Goal: Transaction & Acquisition: Purchase product/service

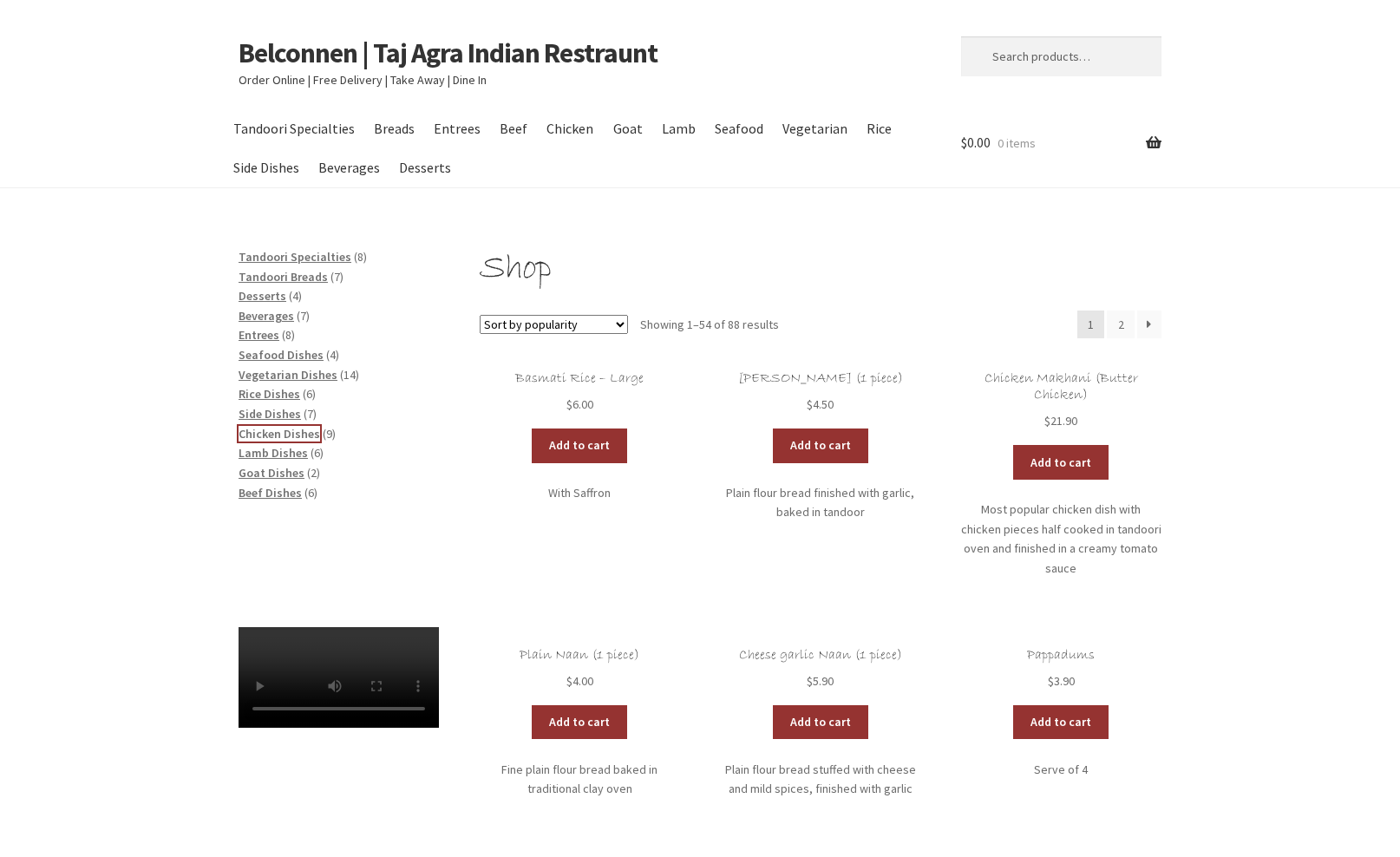
click at [268, 437] on span "Chicken Dishes" at bounding box center [279, 433] width 82 height 15
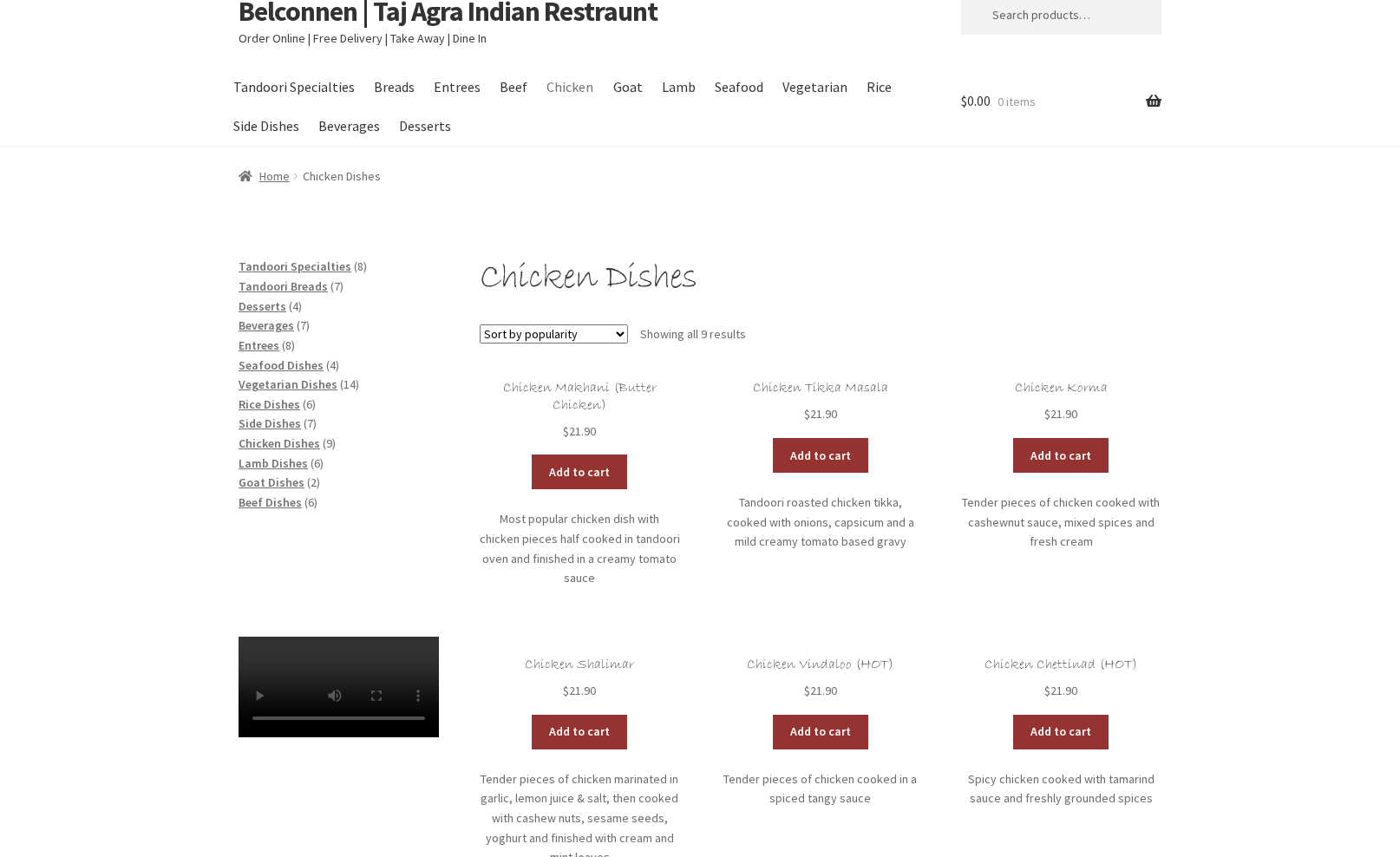
scroll to position [58, 0]
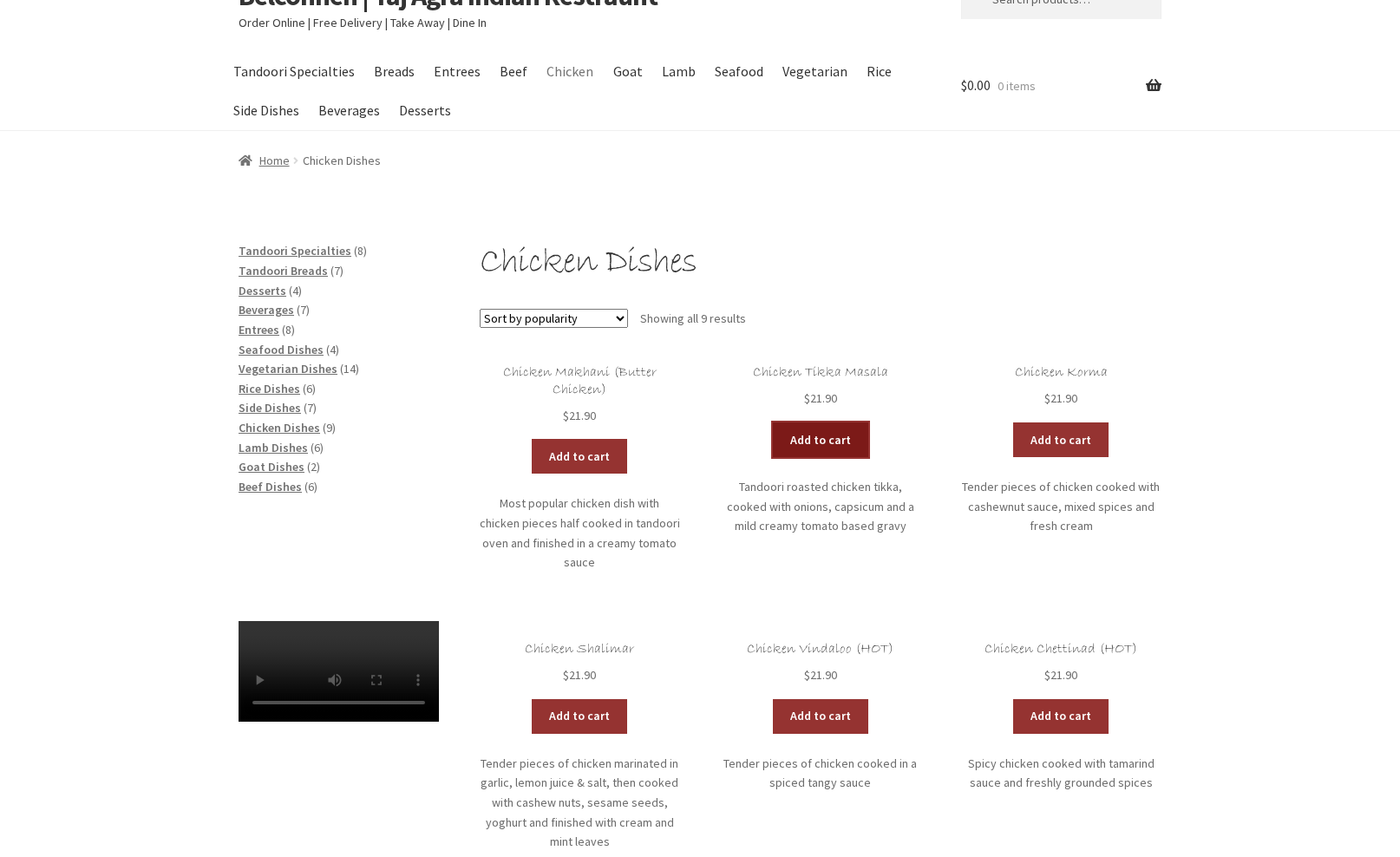
click at [826, 435] on link "Add to cart" at bounding box center [820, 440] width 95 height 35
click at [267, 370] on span "Vegetarian Dishes" at bounding box center [287, 369] width 99 height 15
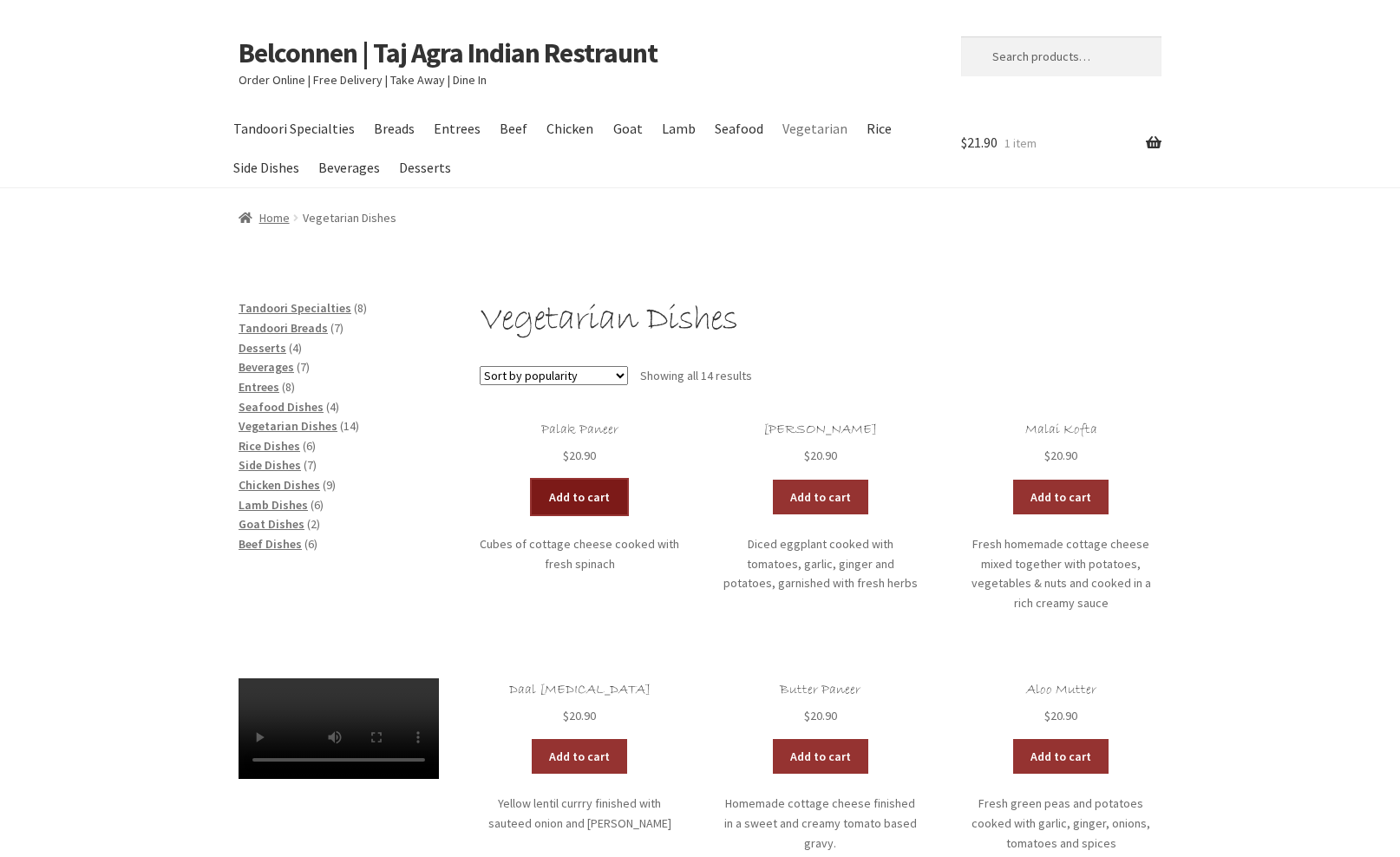
click at [579, 496] on link "Add to cart" at bounding box center [578, 497] width 95 height 35
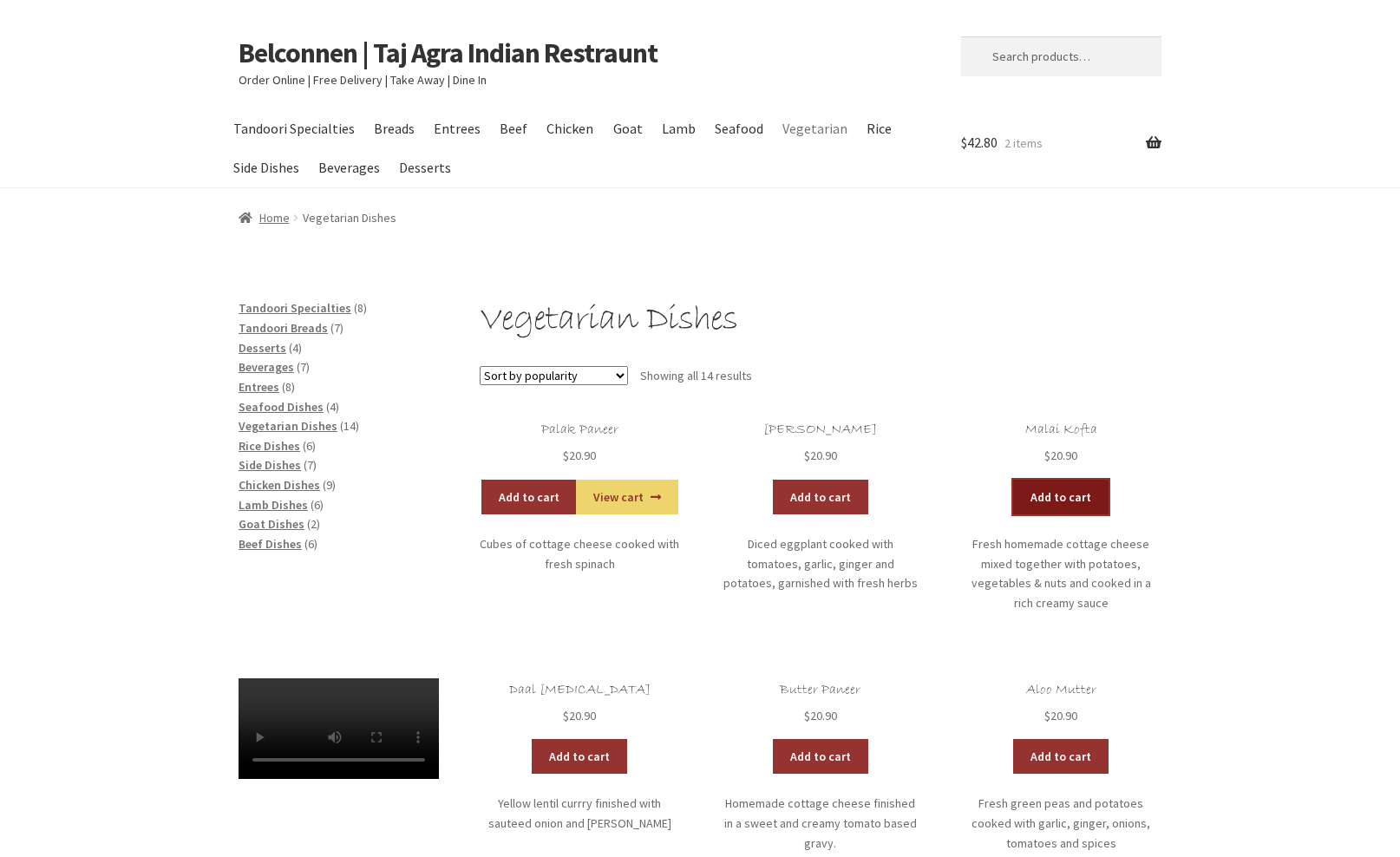
click at [1065, 503] on link "Add to cart" at bounding box center [1060, 497] width 95 height 35
click at [259, 489] on span "Chicken Dishes" at bounding box center [279, 484] width 82 height 15
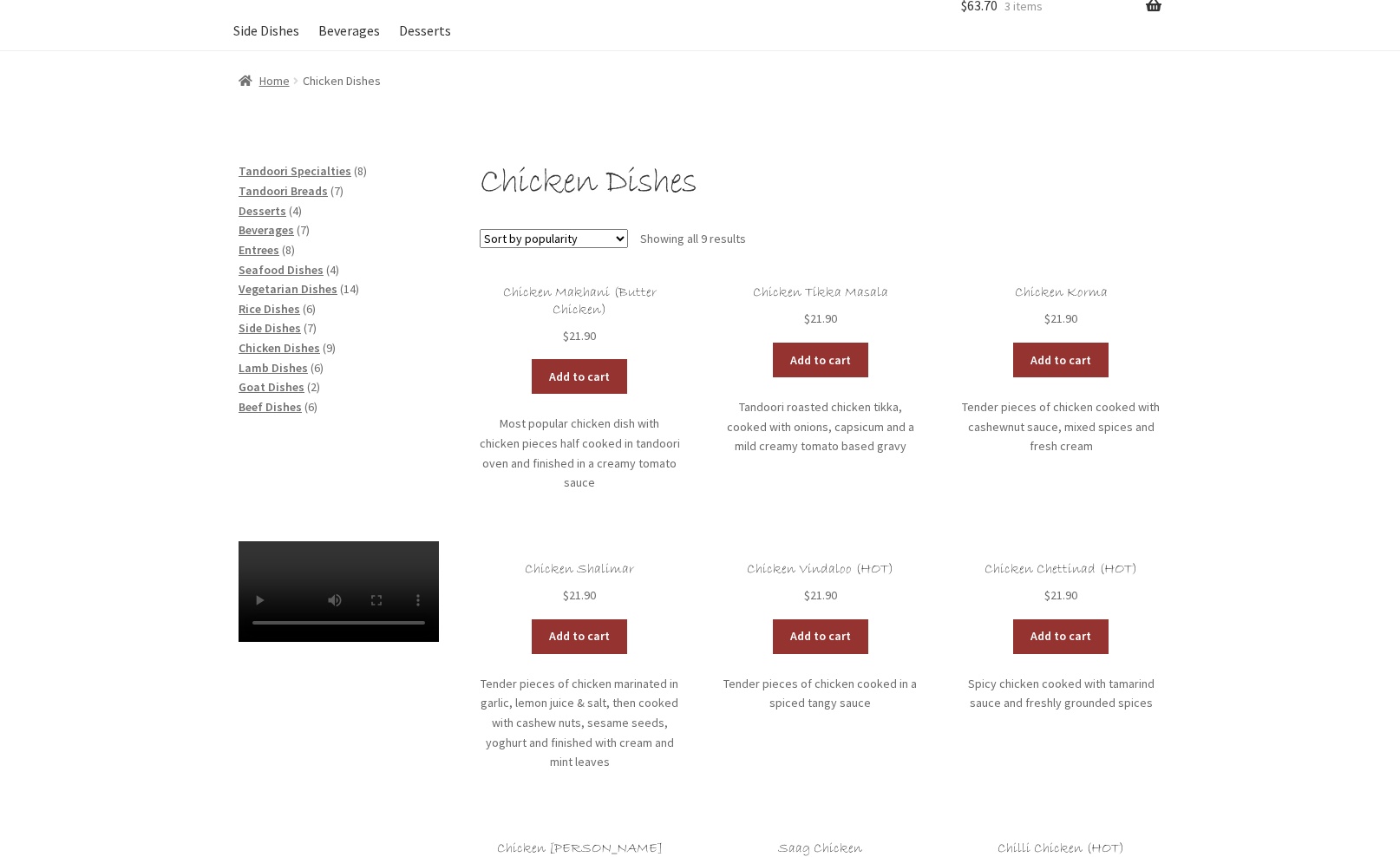
scroll to position [138, 0]
click at [580, 621] on link "Add to cart" at bounding box center [578, 636] width 95 height 35
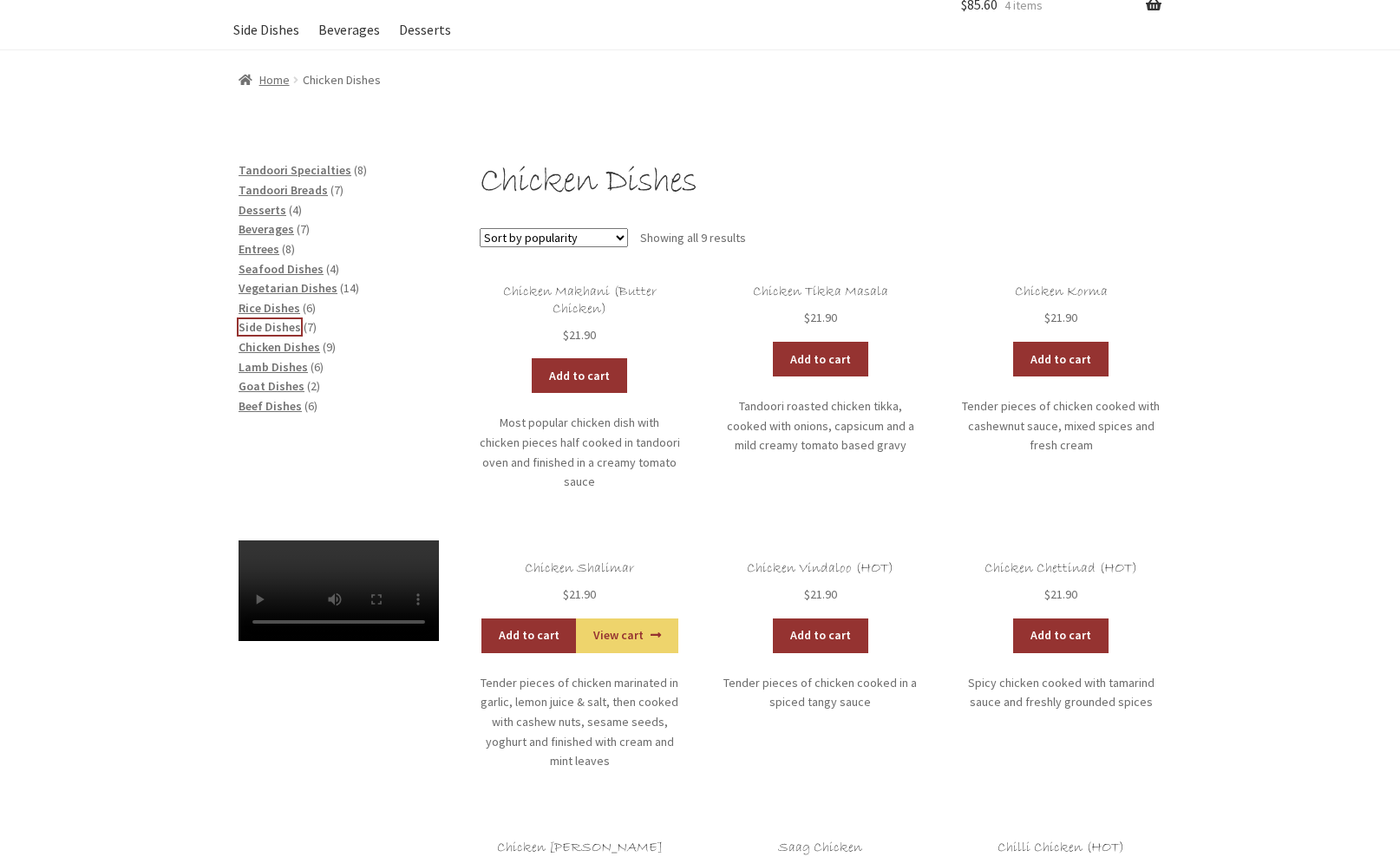
click at [253, 327] on span "Side Dishes" at bounding box center [269, 327] width 62 height 15
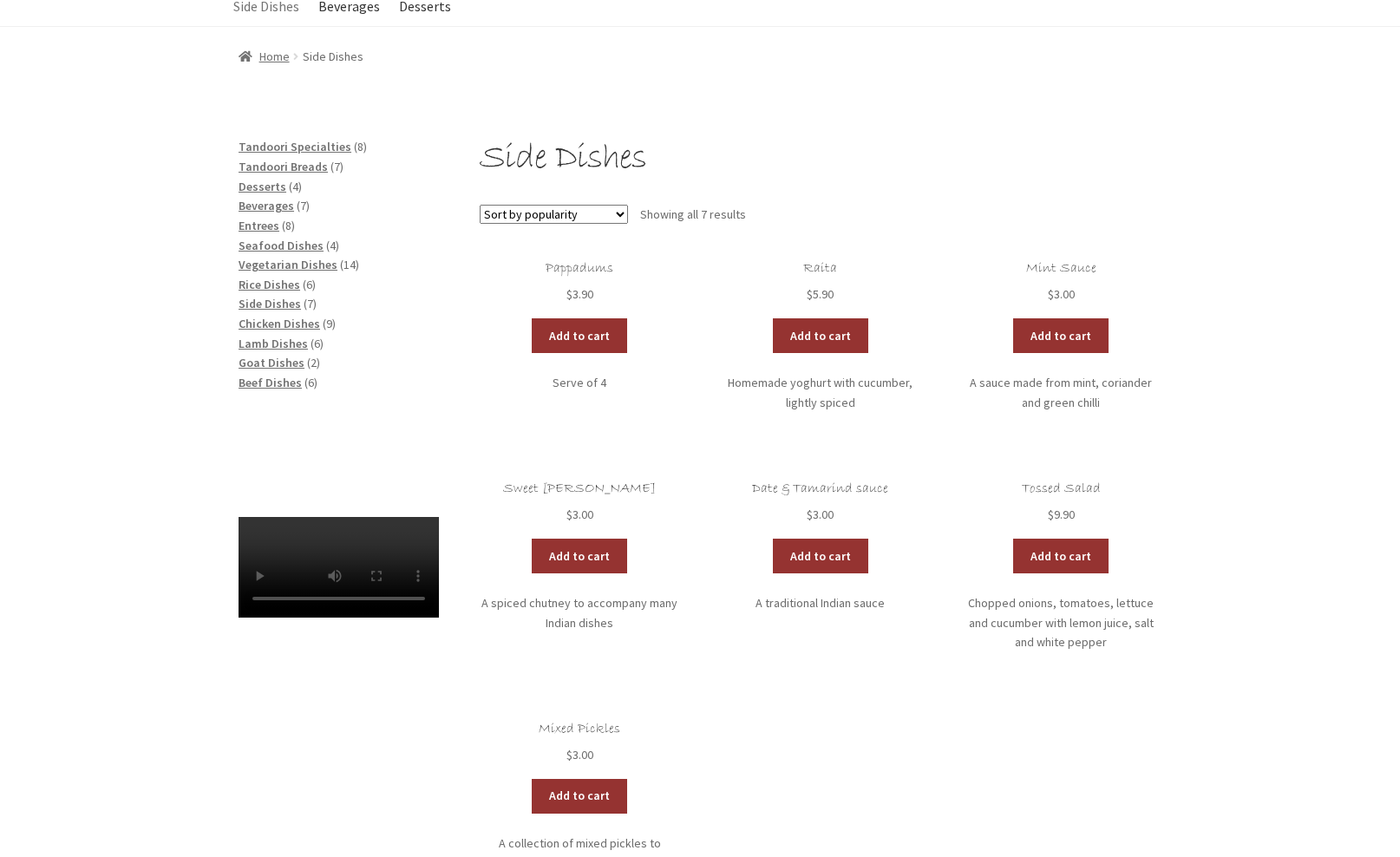
scroll to position [157, 0]
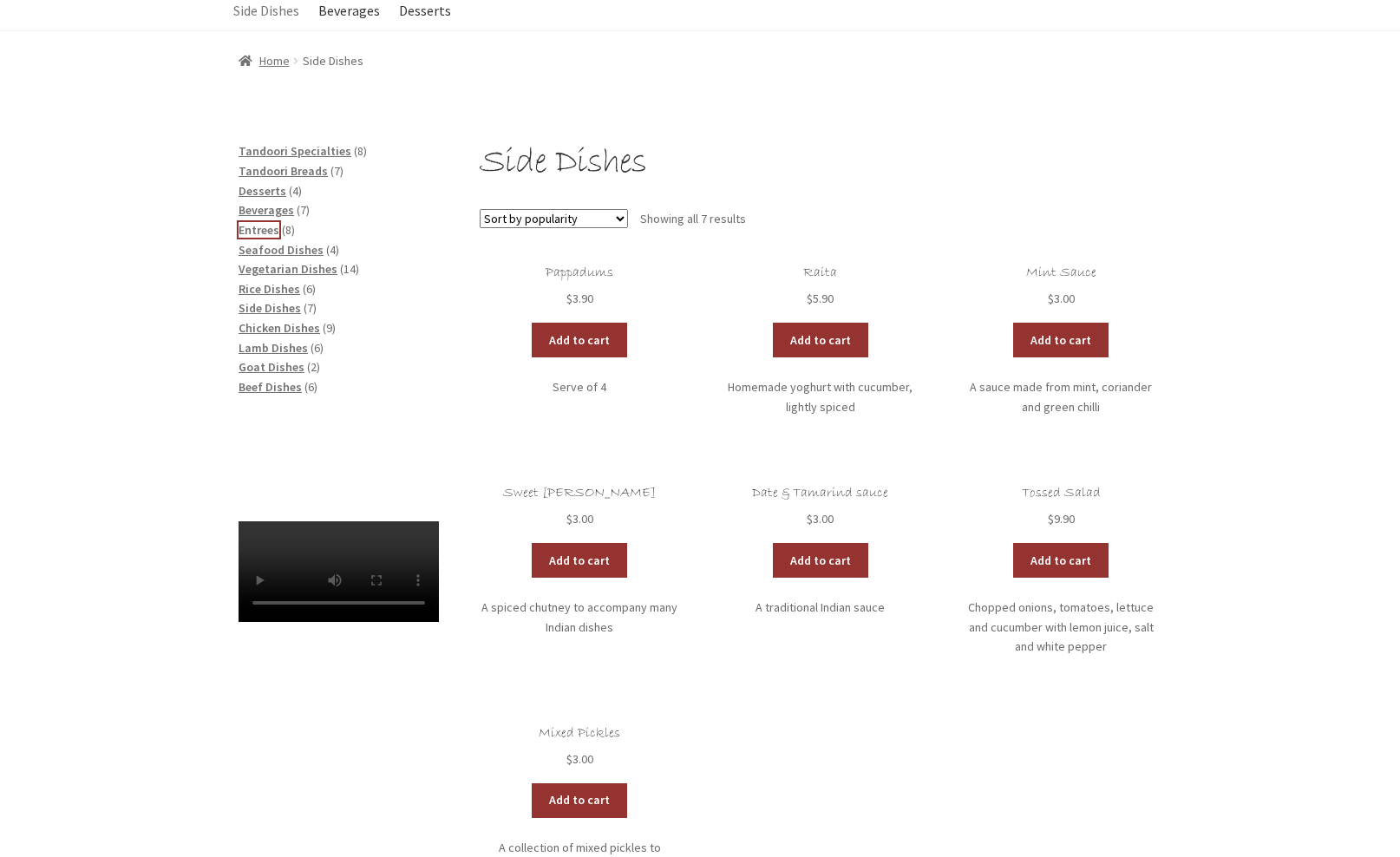
click at [248, 233] on span "Entrees" at bounding box center [258, 230] width 40 height 15
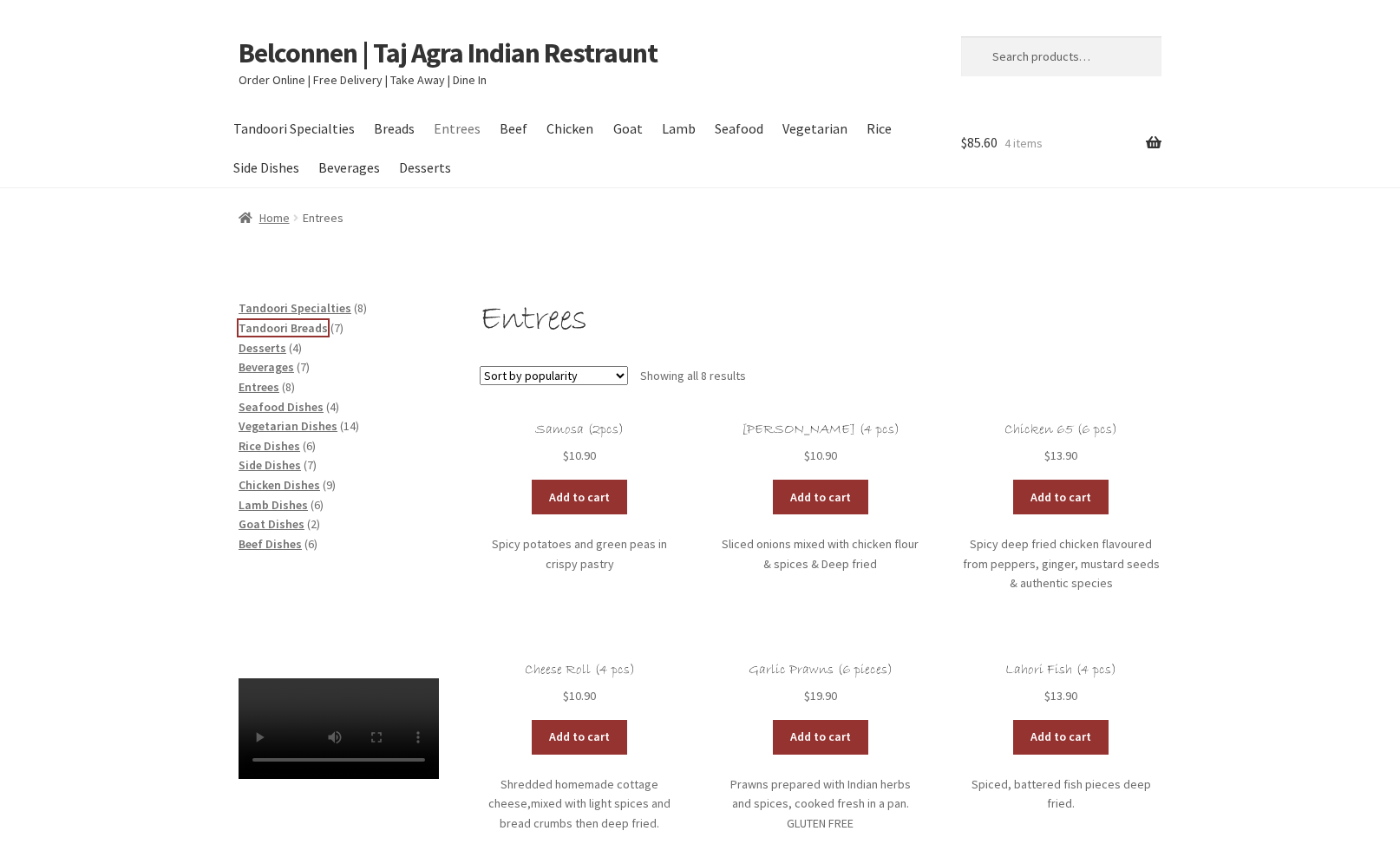
click at [280, 327] on span "Tandoori Breads" at bounding box center [282, 328] width 89 height 15
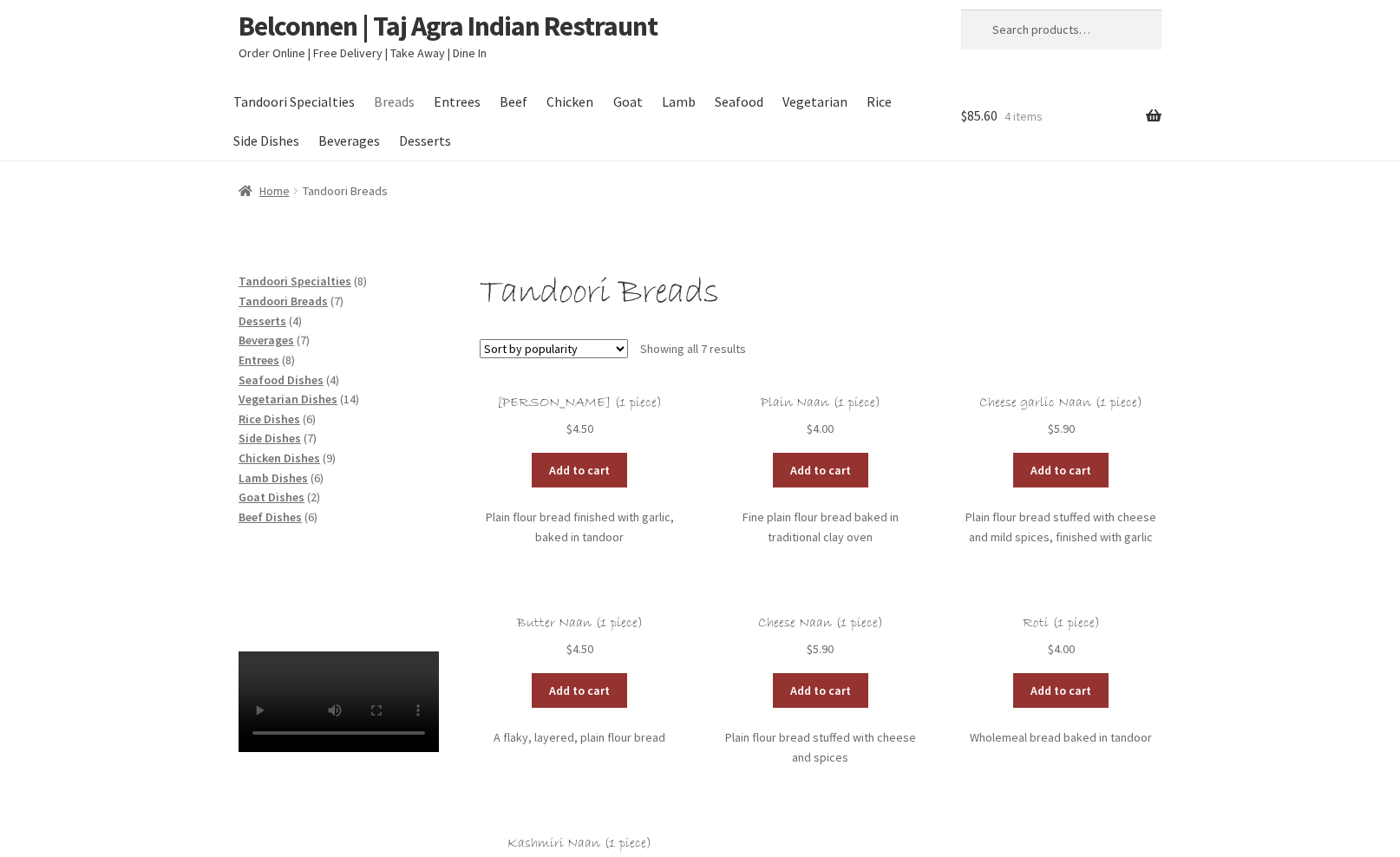
scroll to position [29, 0]
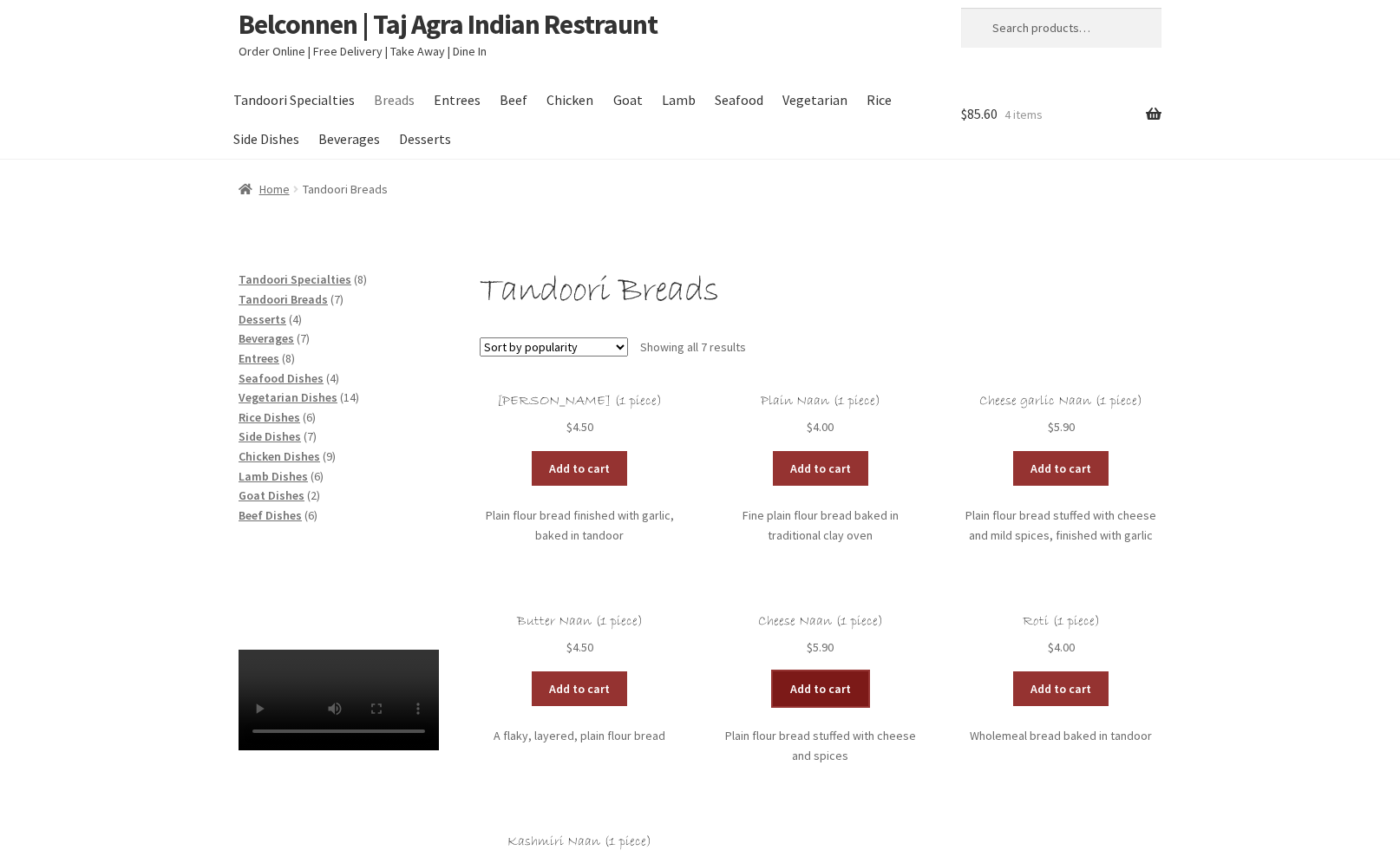
click at [812, 686] on link "Add to cart" at bounding box center [820, 689] width 95 height 35
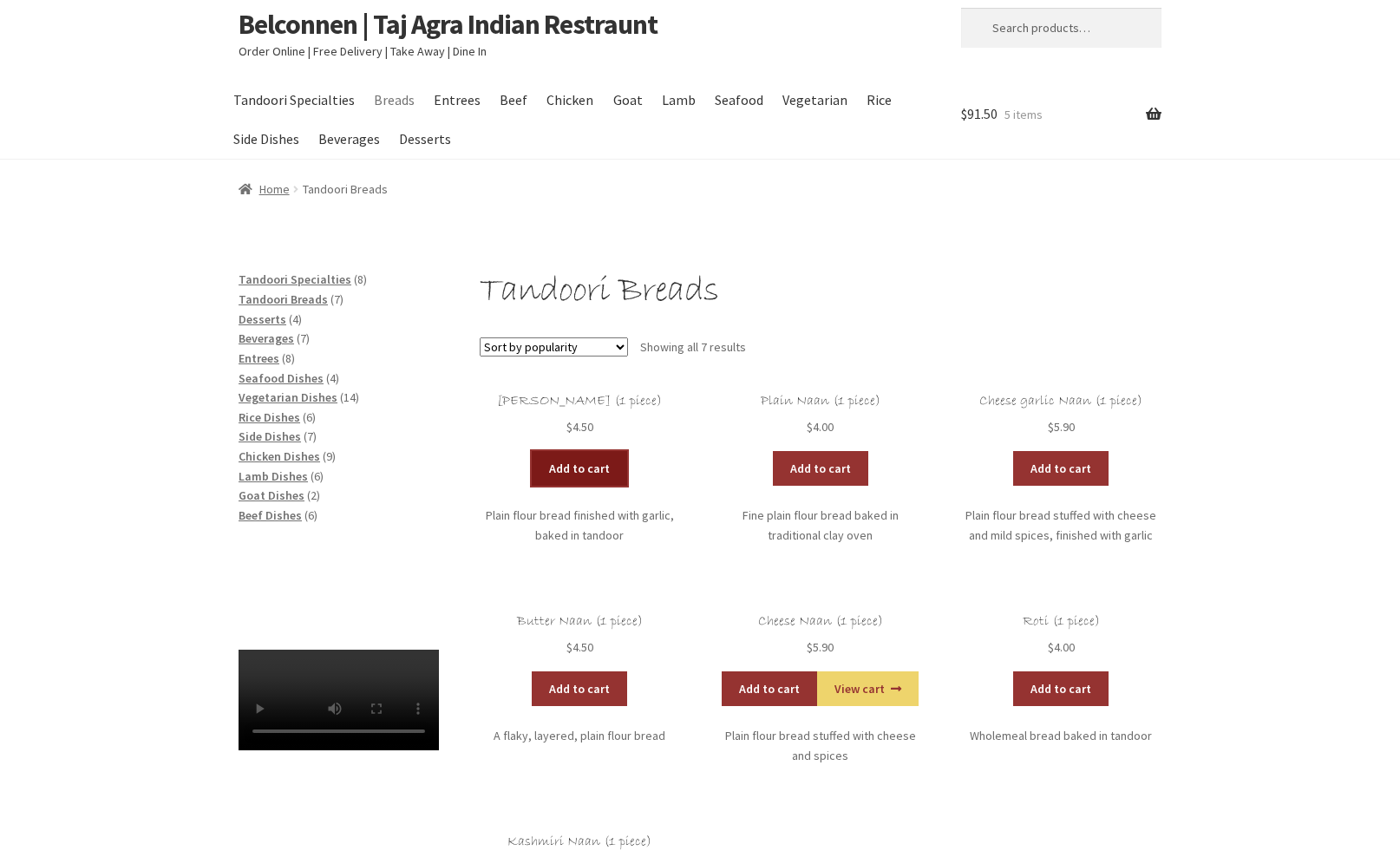
click at [571, 480] on link "Add to cart" at bounding box center [578, 468] width 95 height 35
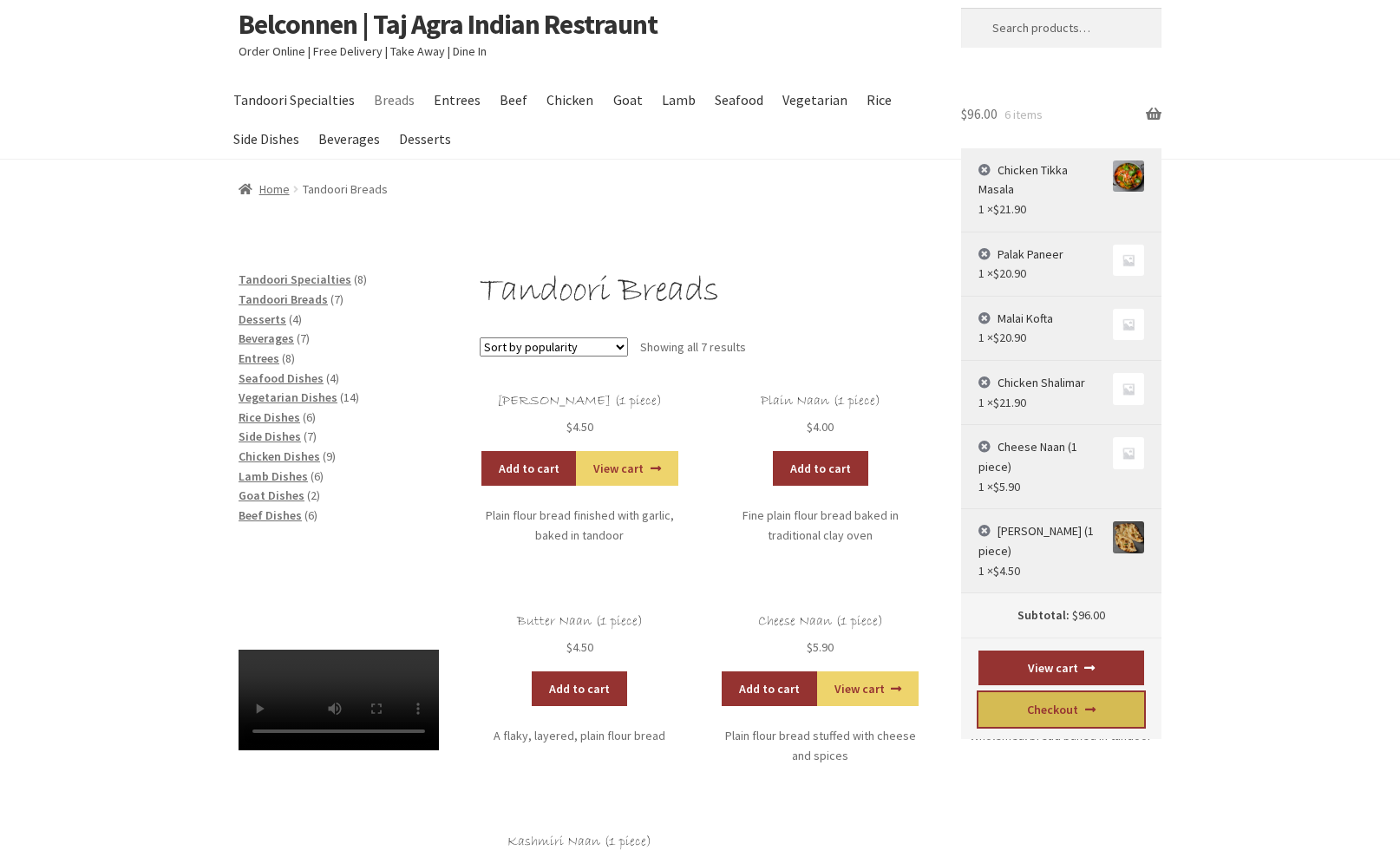
click at [1056, 702] on link "Checkout" at bounding box center [1061, 709] width 166 height 35
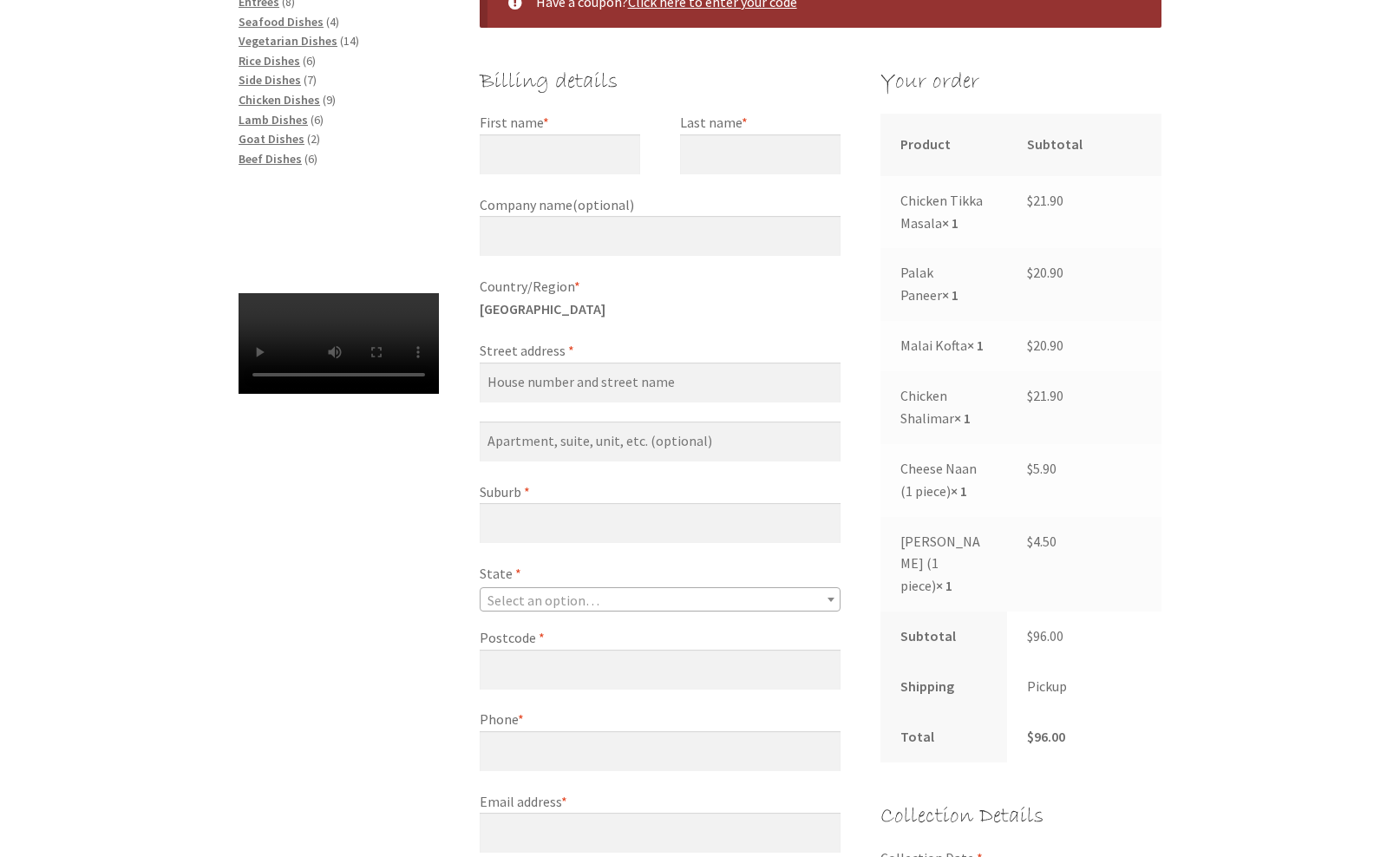
scroll to position [334, 0]
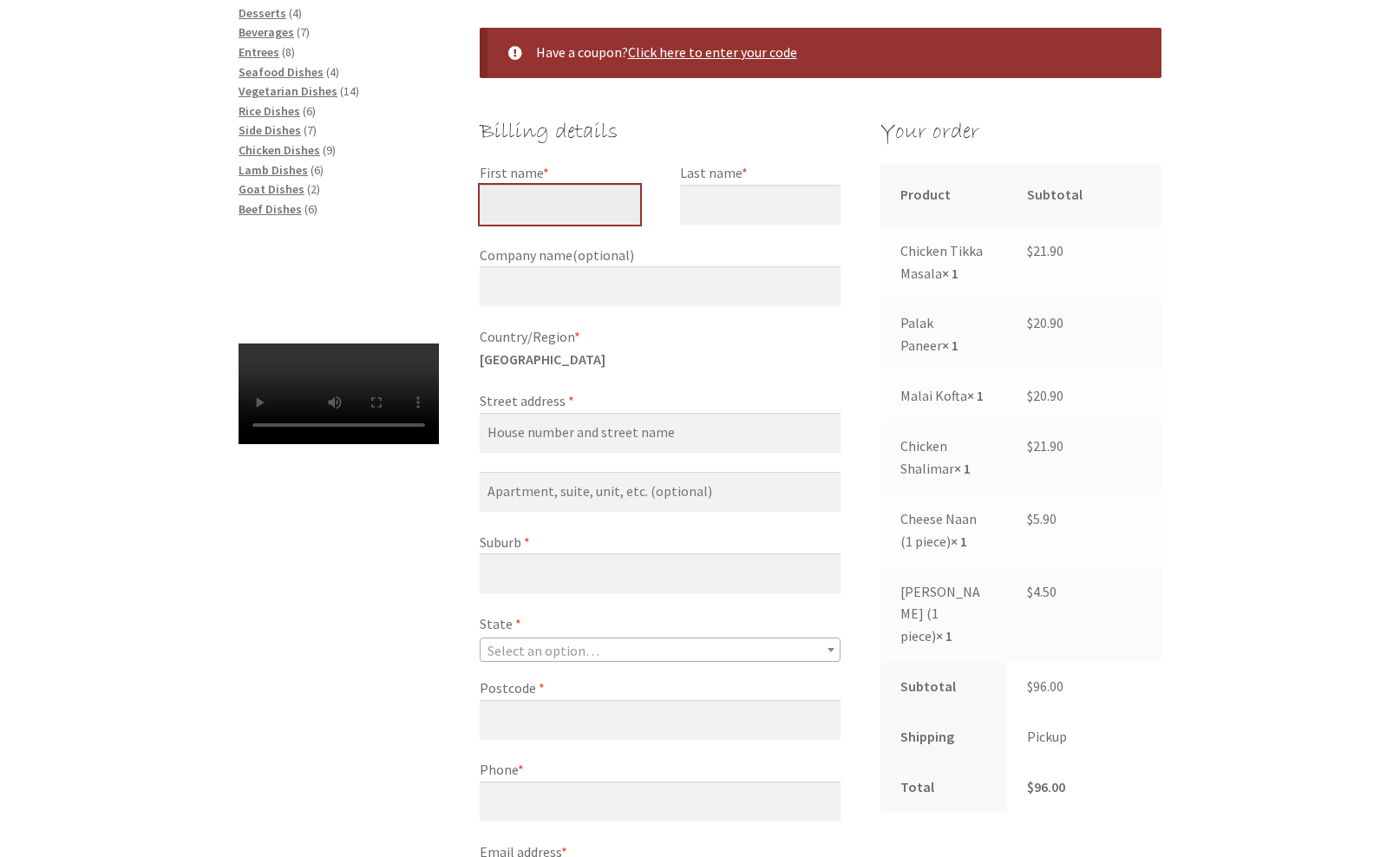
click at [523, 201] on input "First name *" at bounding box center [559, 205] width 160 height 40
type input "Glen"
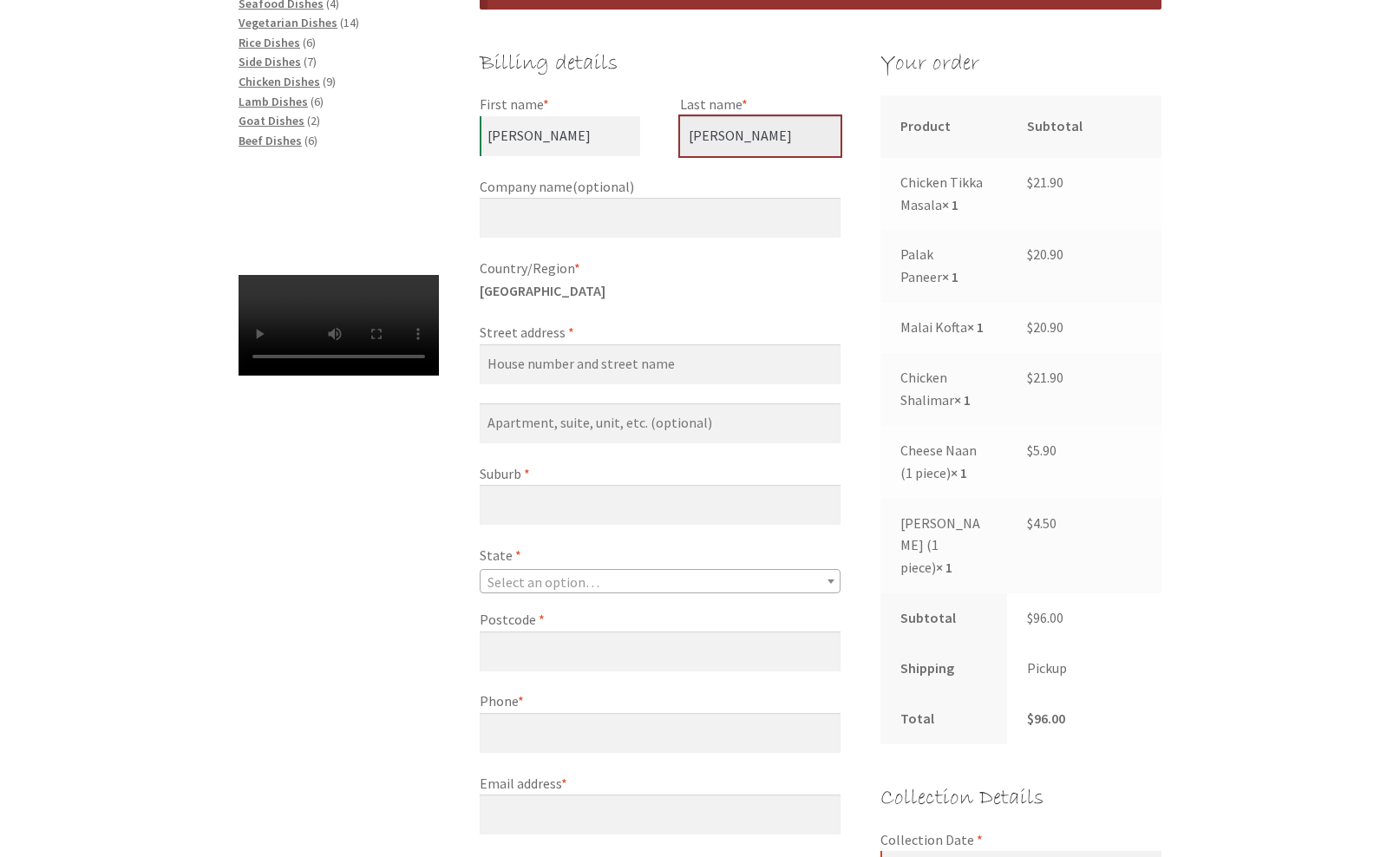
scroll to position [472, 0]
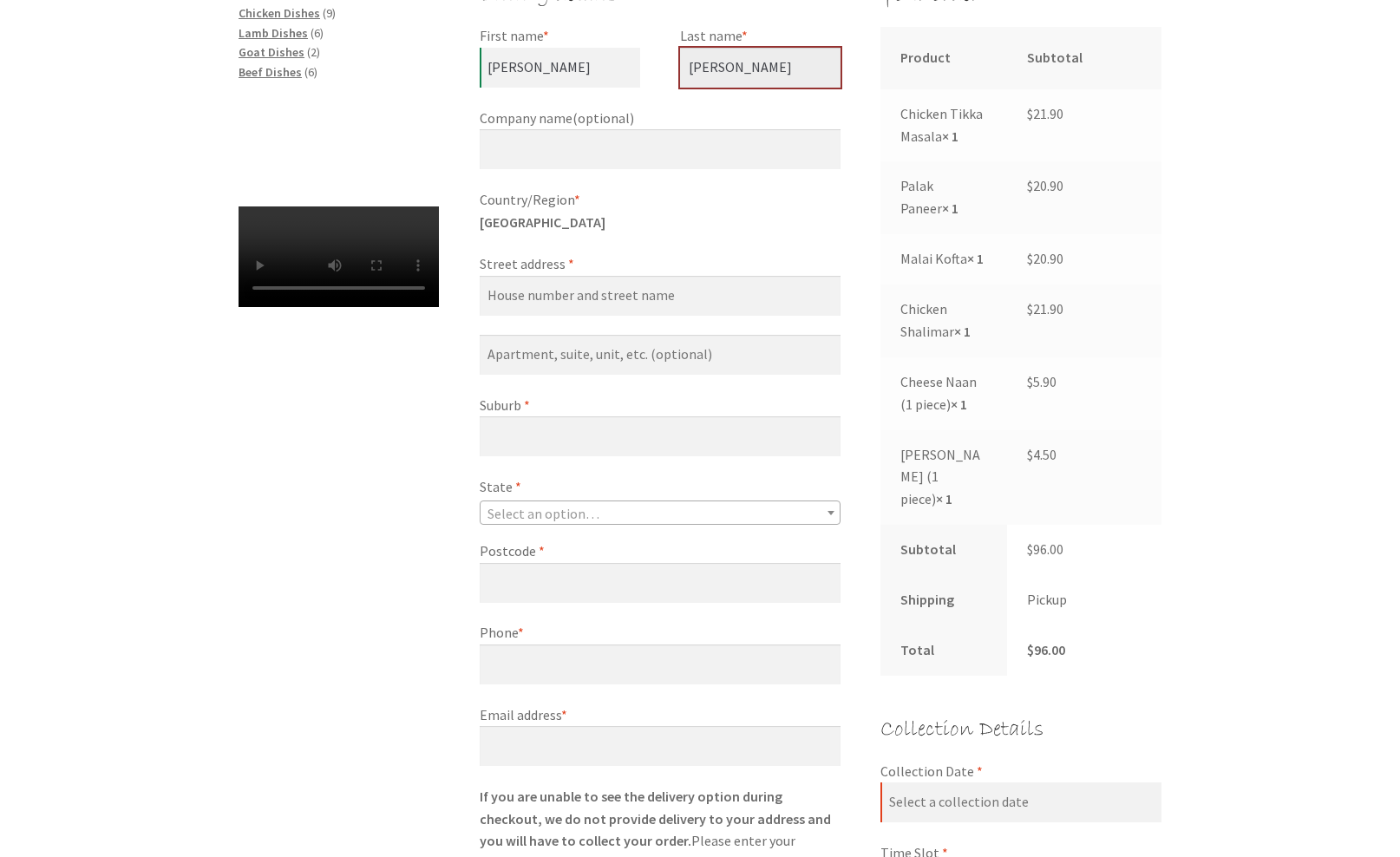
type input "Watson"
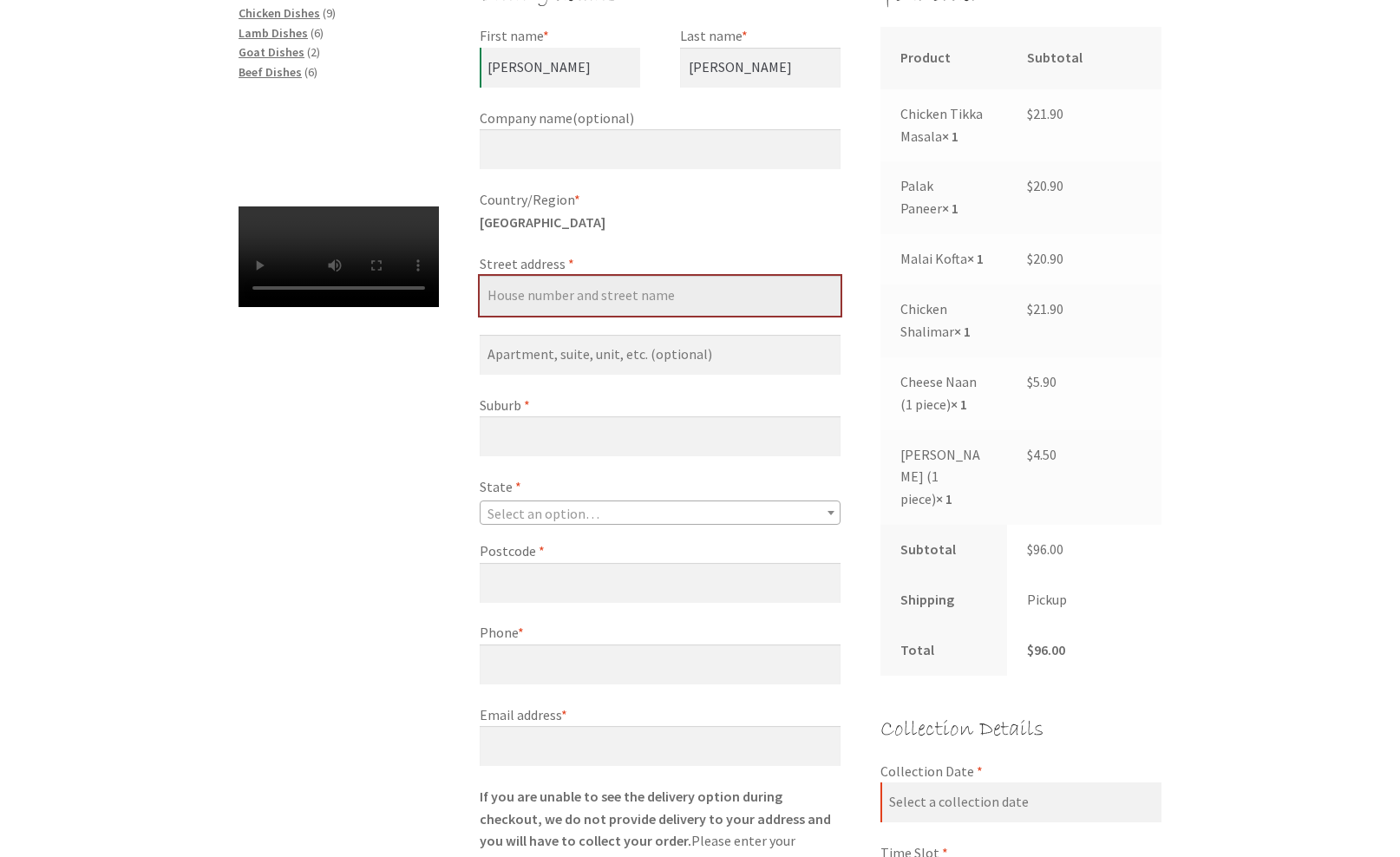
click at [604, 287] on input "Street address *" at bounding box center [660, 296] width 361 height 40
type input "3 Hewlett Circuit"
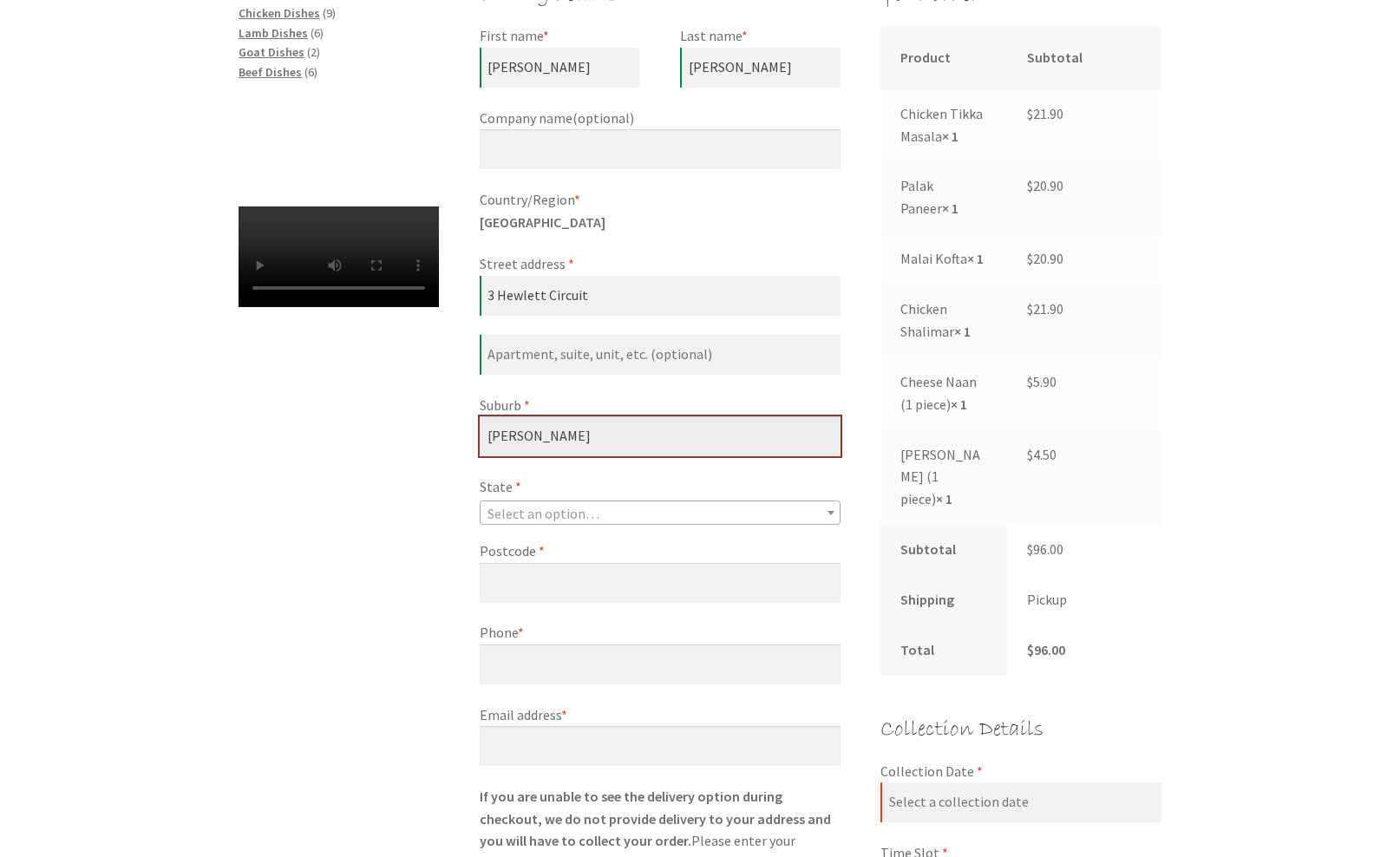
type input "Florey"
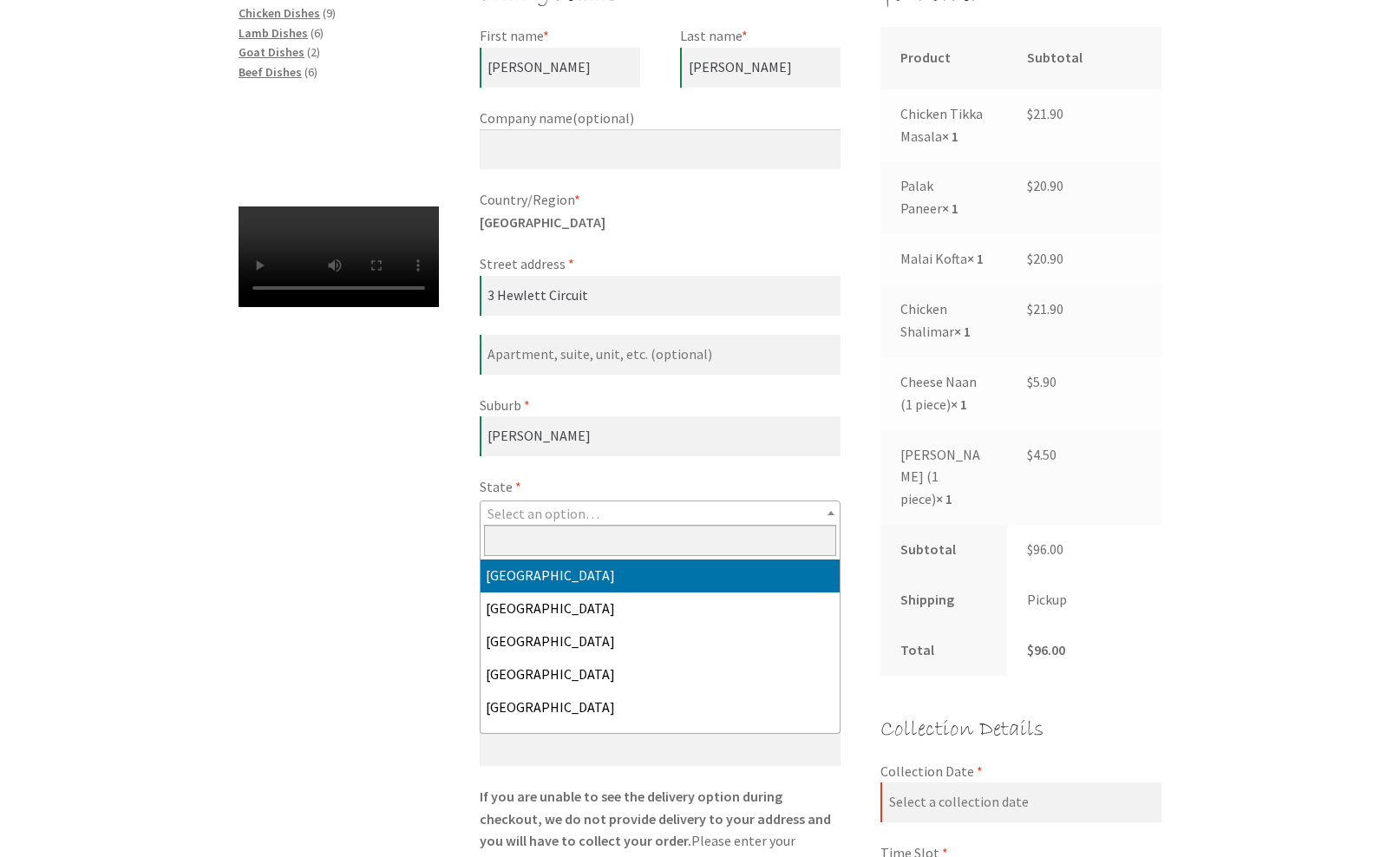
click at [599, 511] on span "Select an option…" at bounding box center [660, 513] width 359 height 24
select select "ACT"
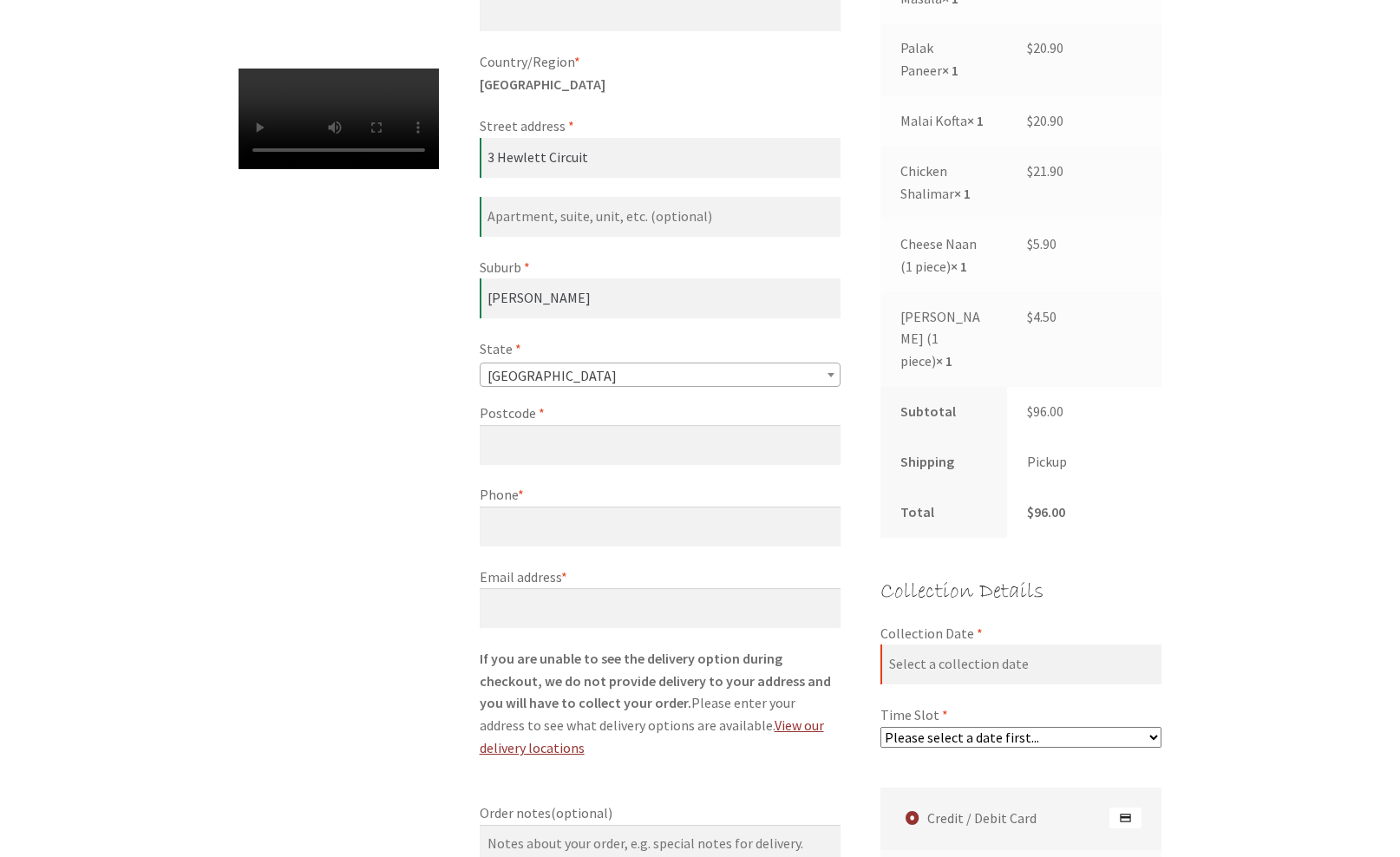
scroll to position [614, 0]
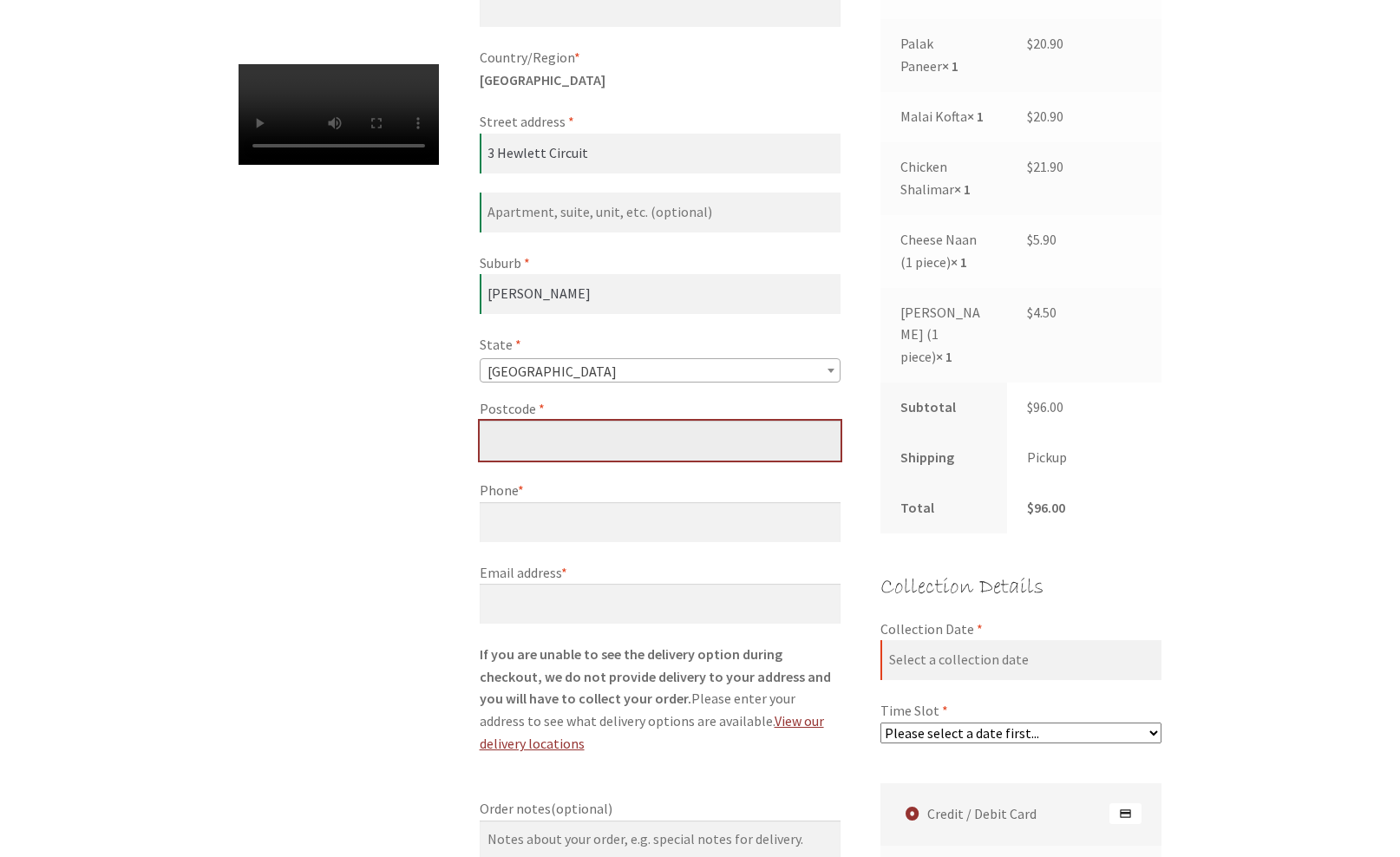
click at [524, 429] on input "Postcode *" at bounding box center [660, 441] width 361 height 40
type input "2615"
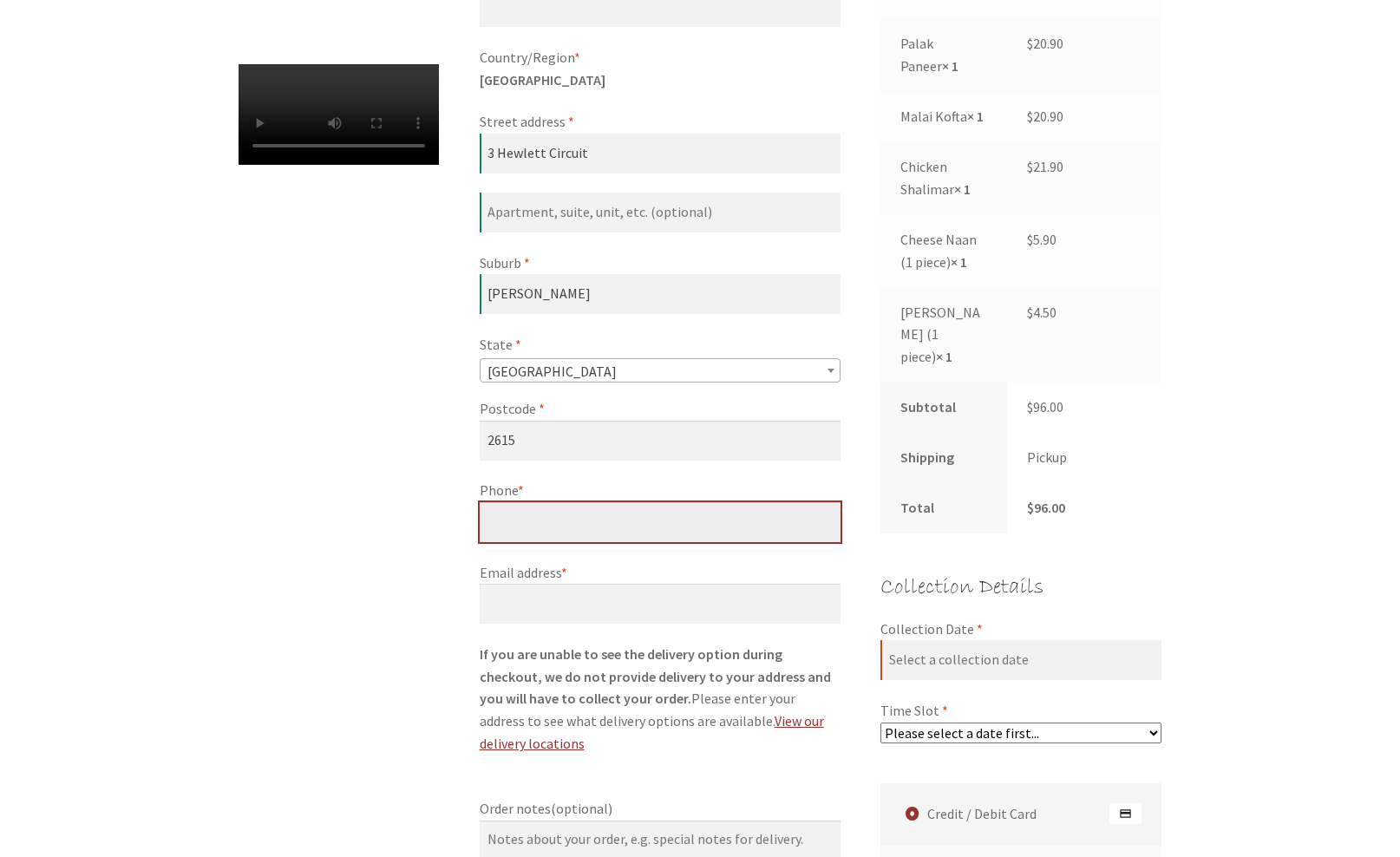
click at [557, 527] on input "Phone *" at bounding box center [660, 523] width 361 height 40
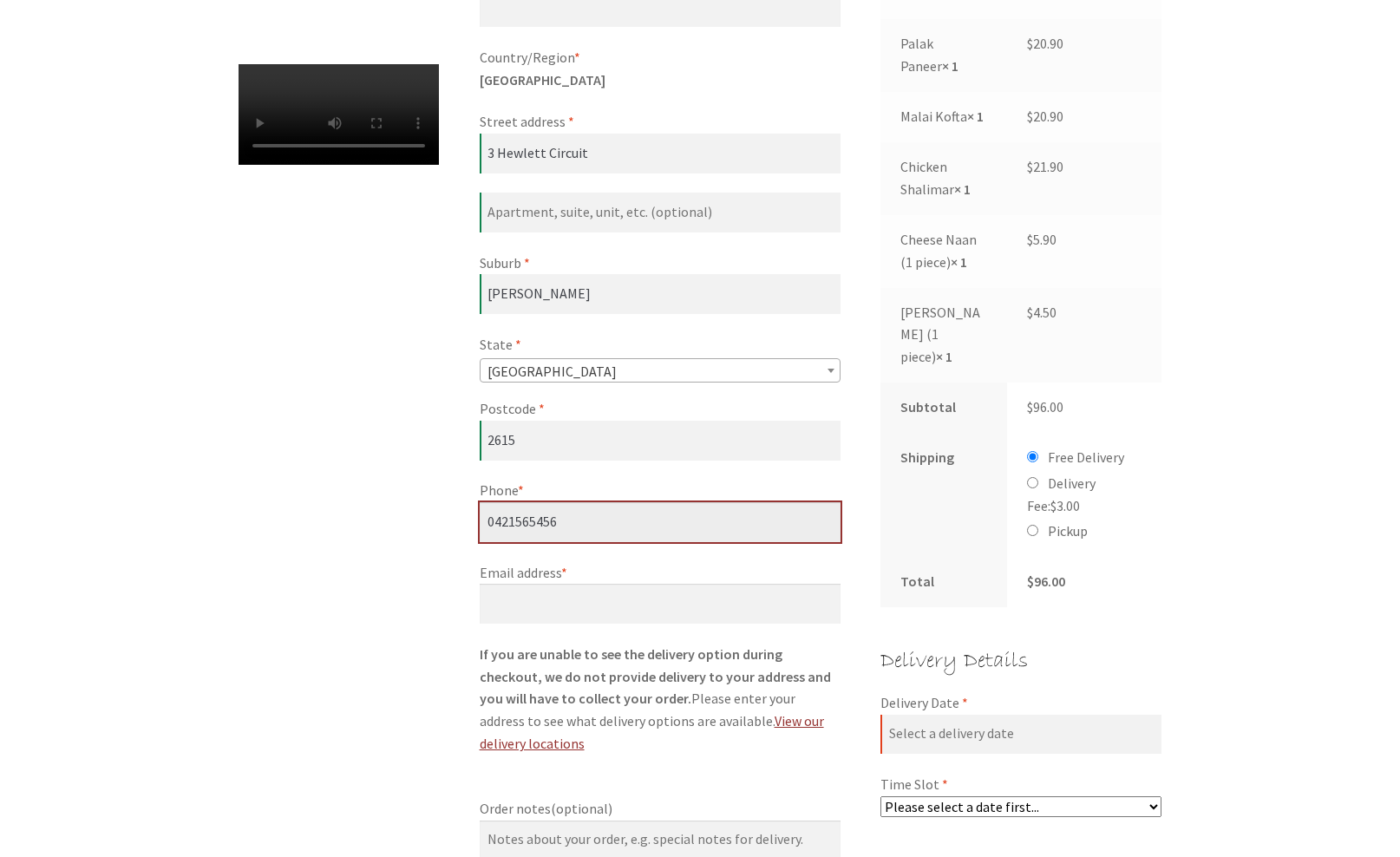
type input "0421565456"
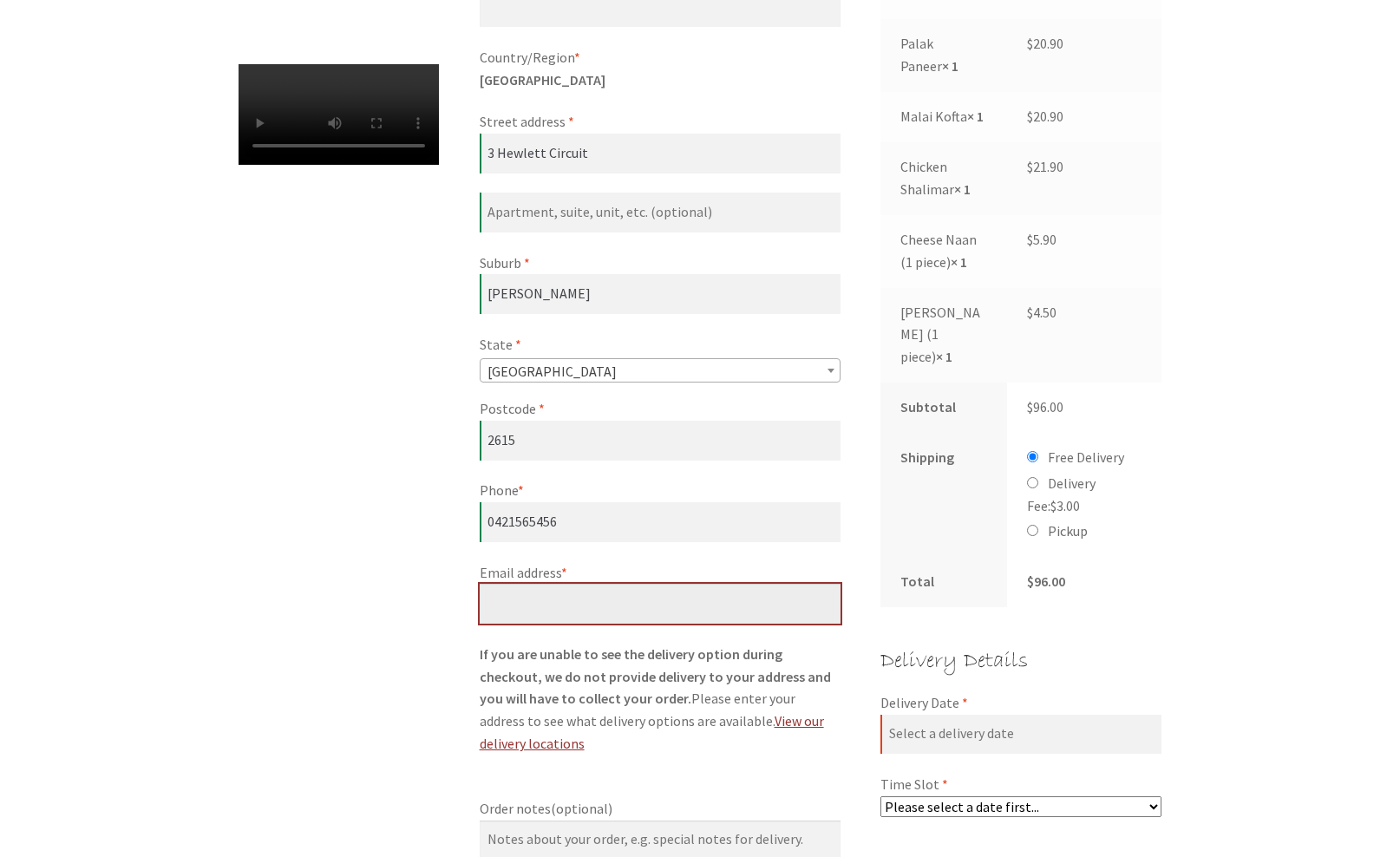
click at [566, 600] on input "Email address *" at bounding box center [660, 603] width 361 height 40
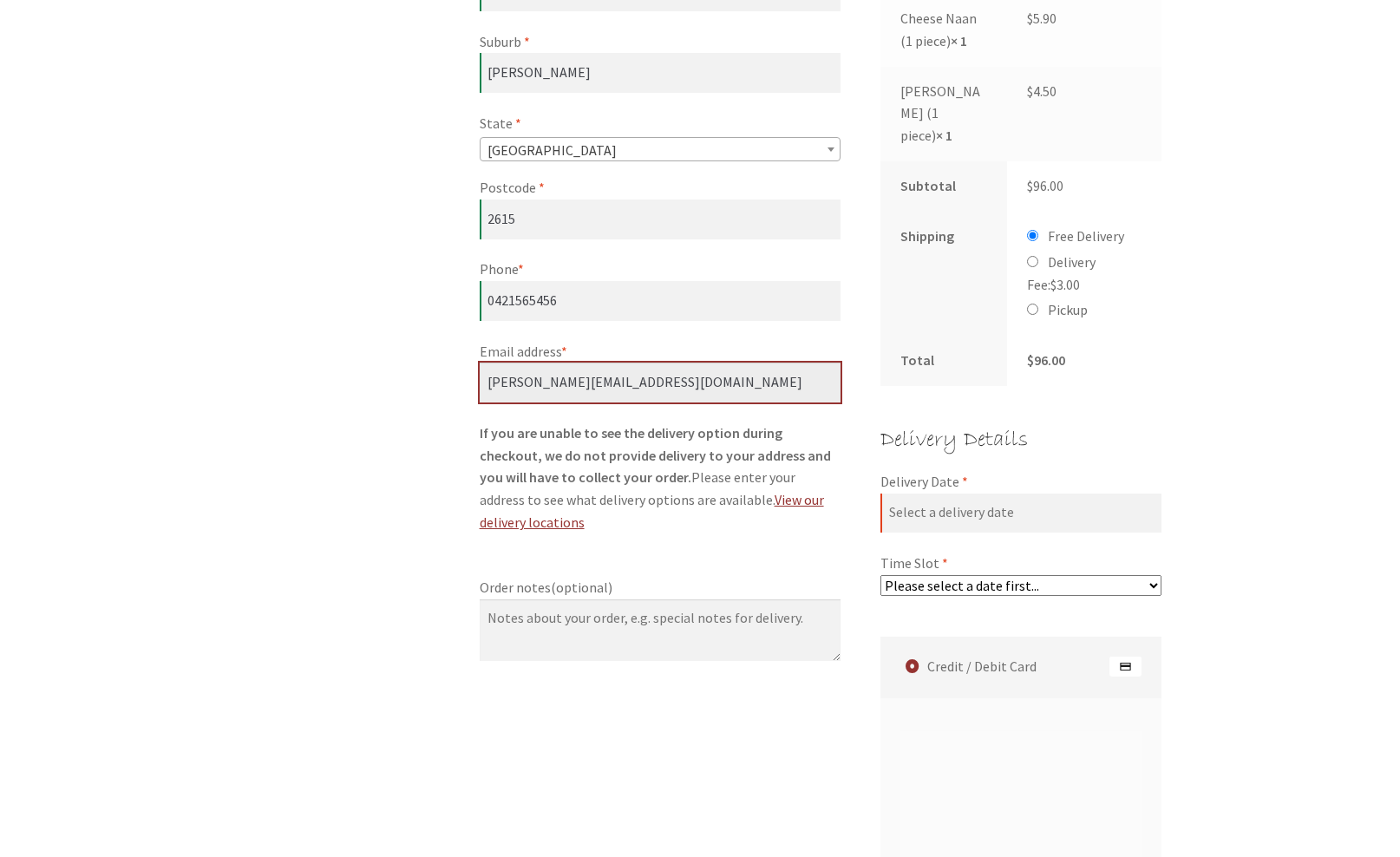
scroll to position [833, 0]
type input "glen.watson8@gmail.com"
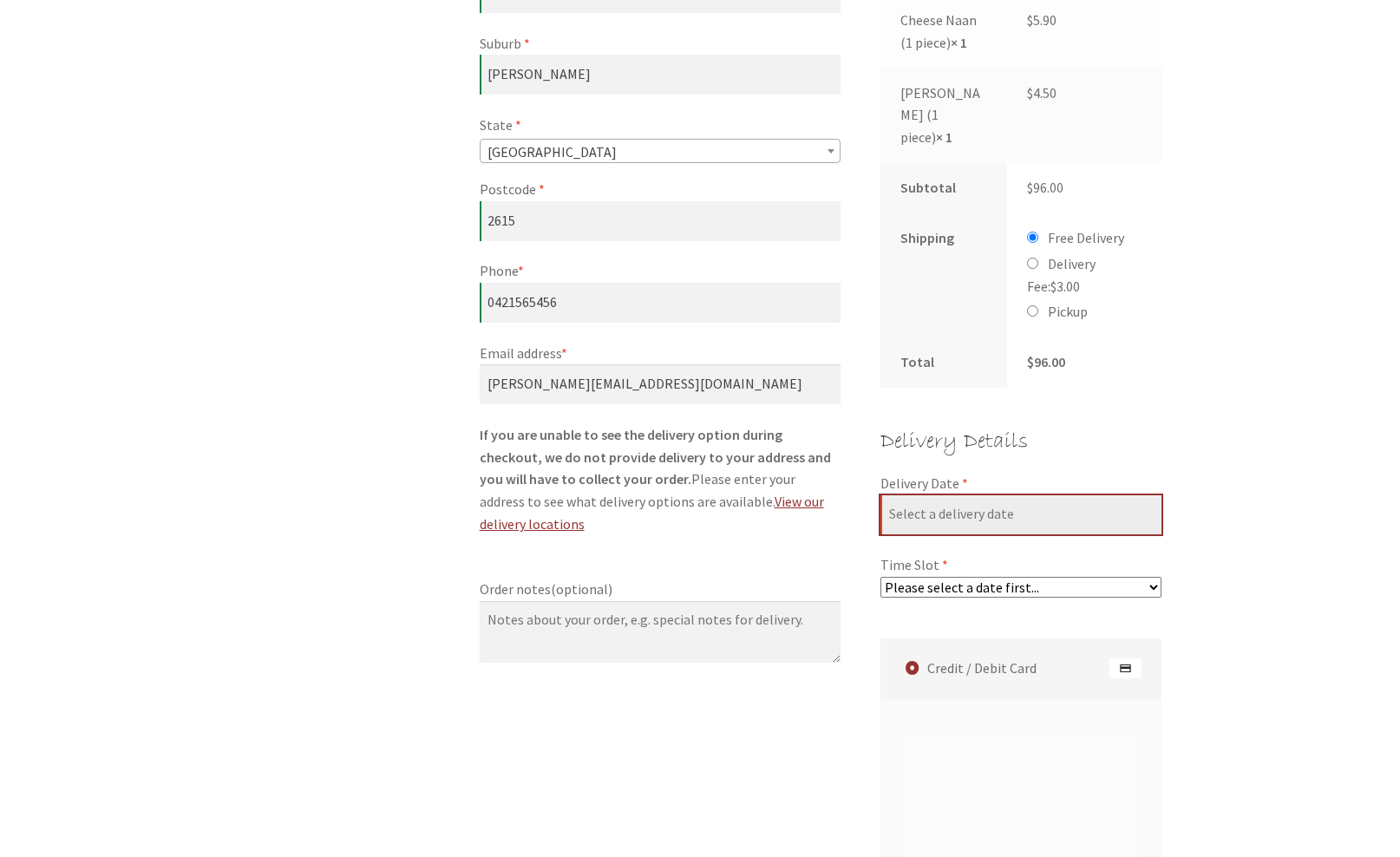
click at [971, 495] on input "Delivery Date *" at bounding box center [1020, 515] width 281 height 40
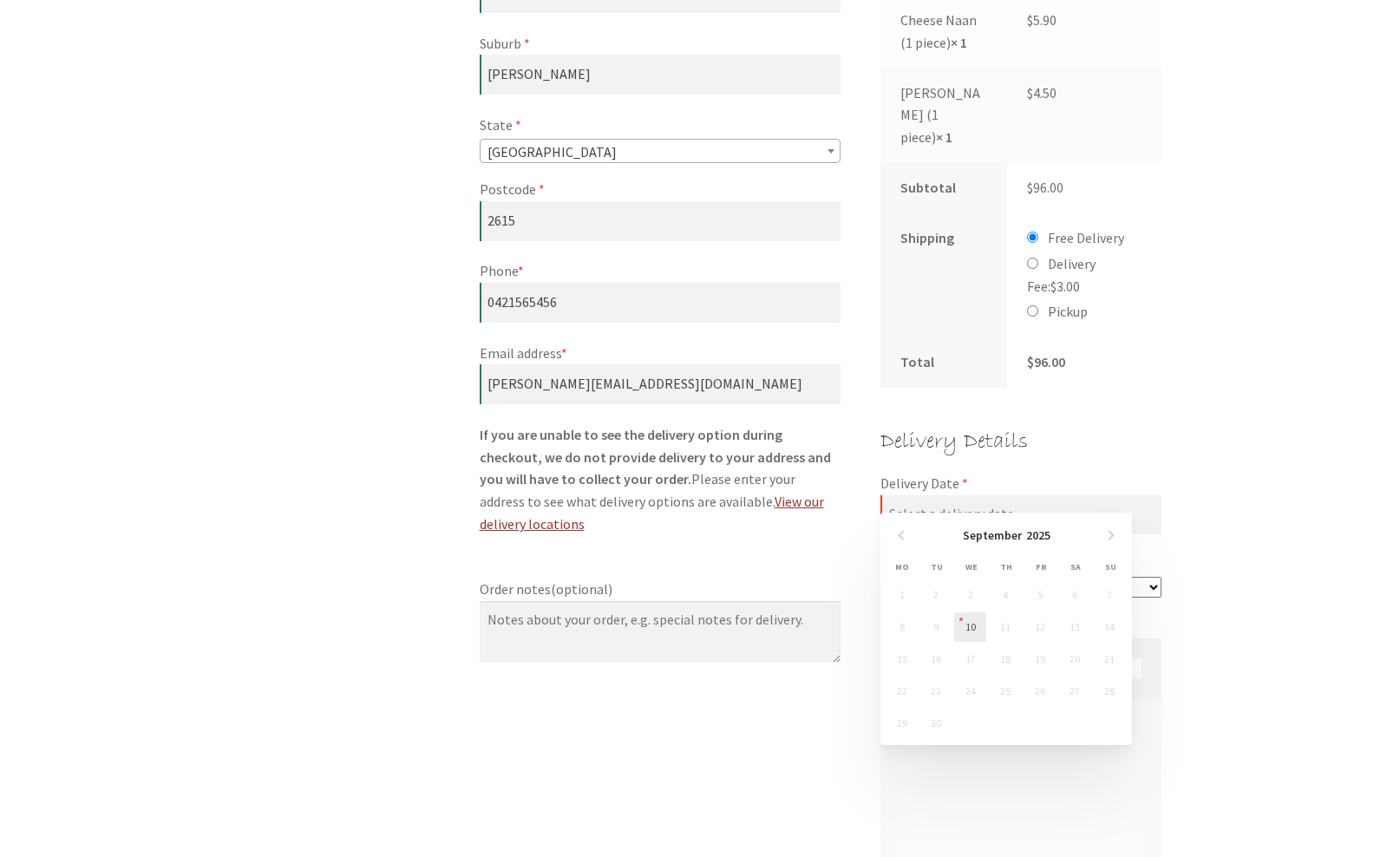
click at [968, 620] on link "10" at bounding box center [970, 626] width 32 height 30
type input "10/09/2025"
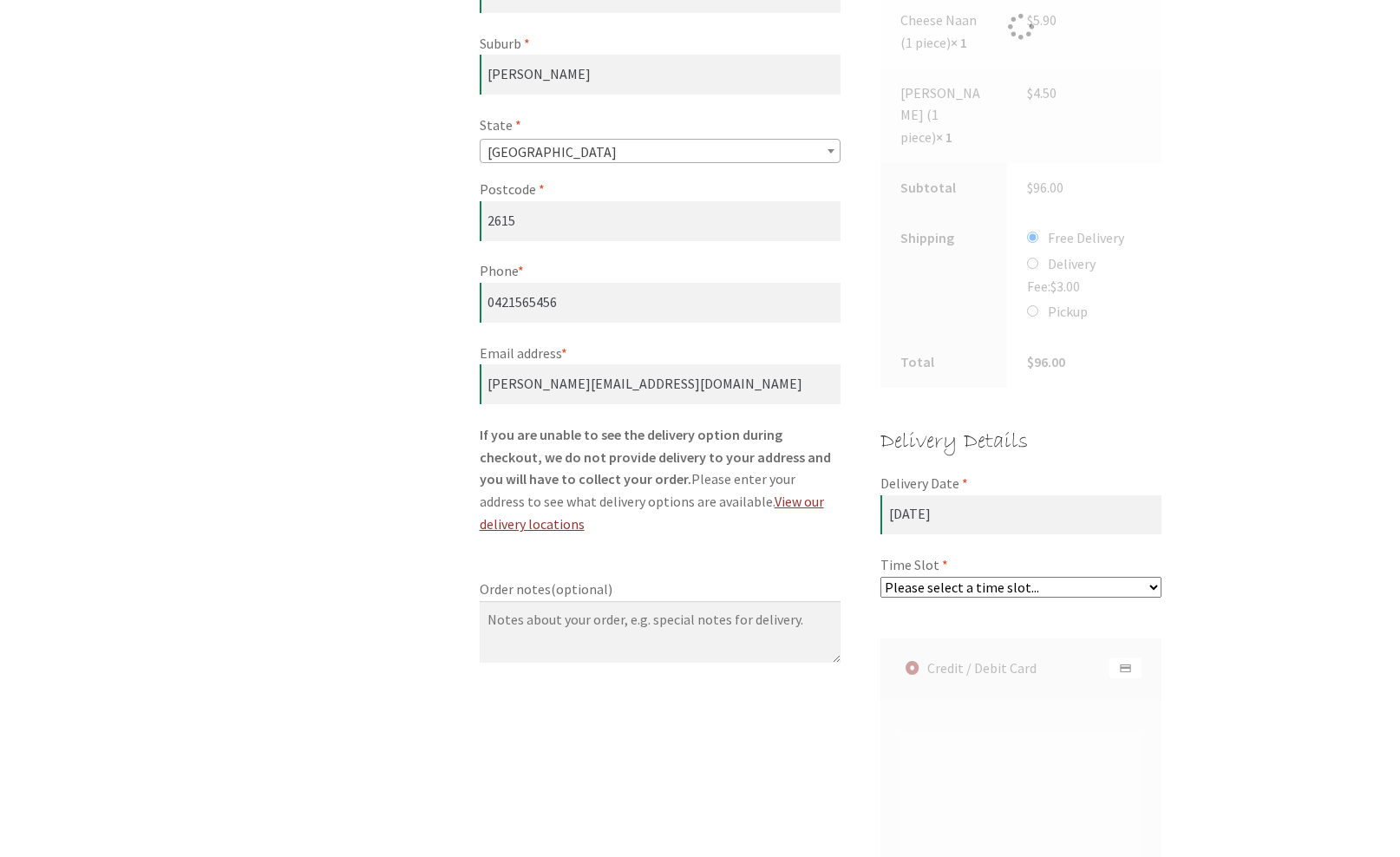
click at [978, 576] on select "Please select a time slot... 05:55 PM - 06:25 PM 06:25 PM - 06:55 PM 06:55 PM -…" at bounding box center [1020, 587] width 281 height 21
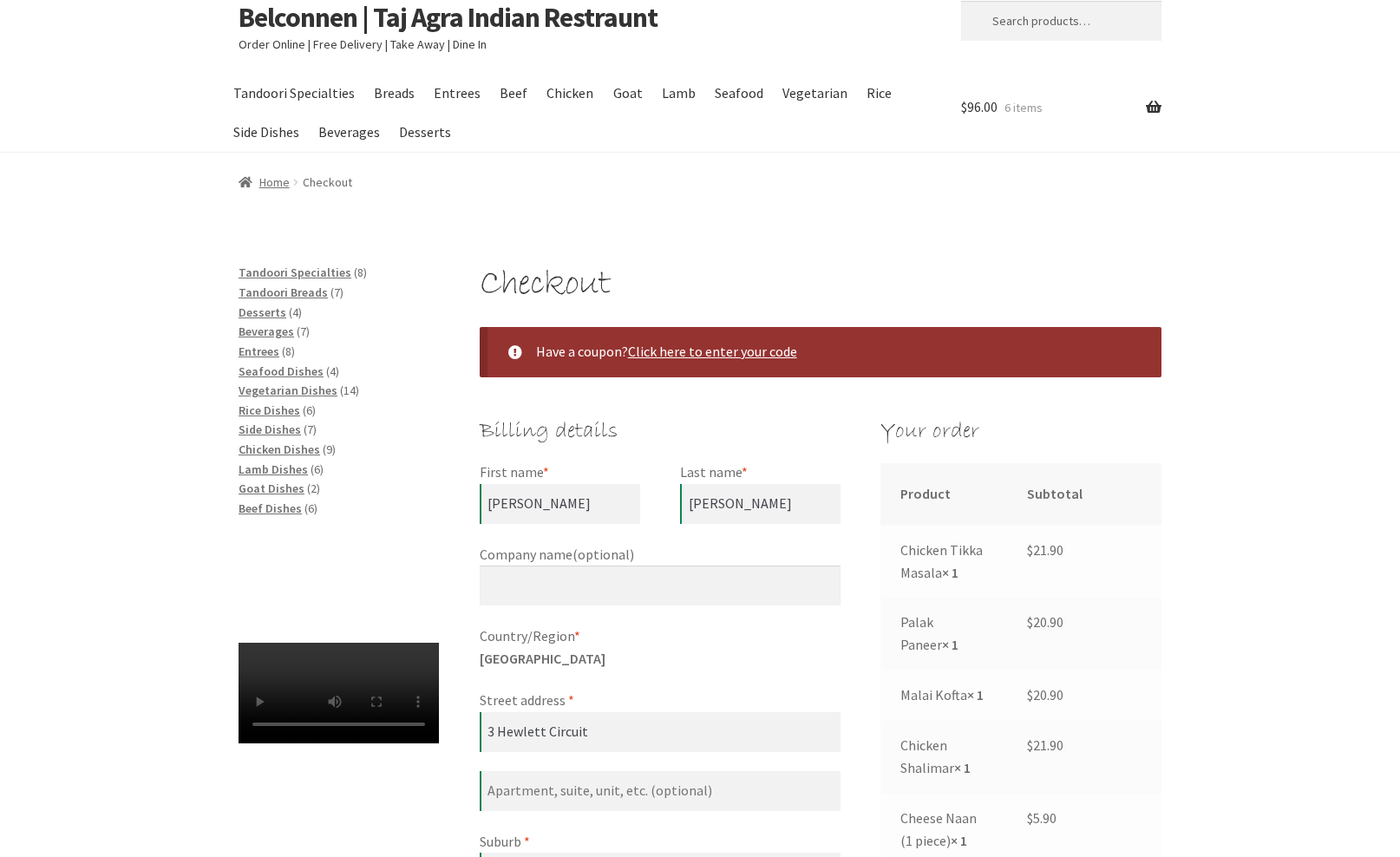
scroll to position [0, 0]
